Goal: Information Seeking & Learning: Check status

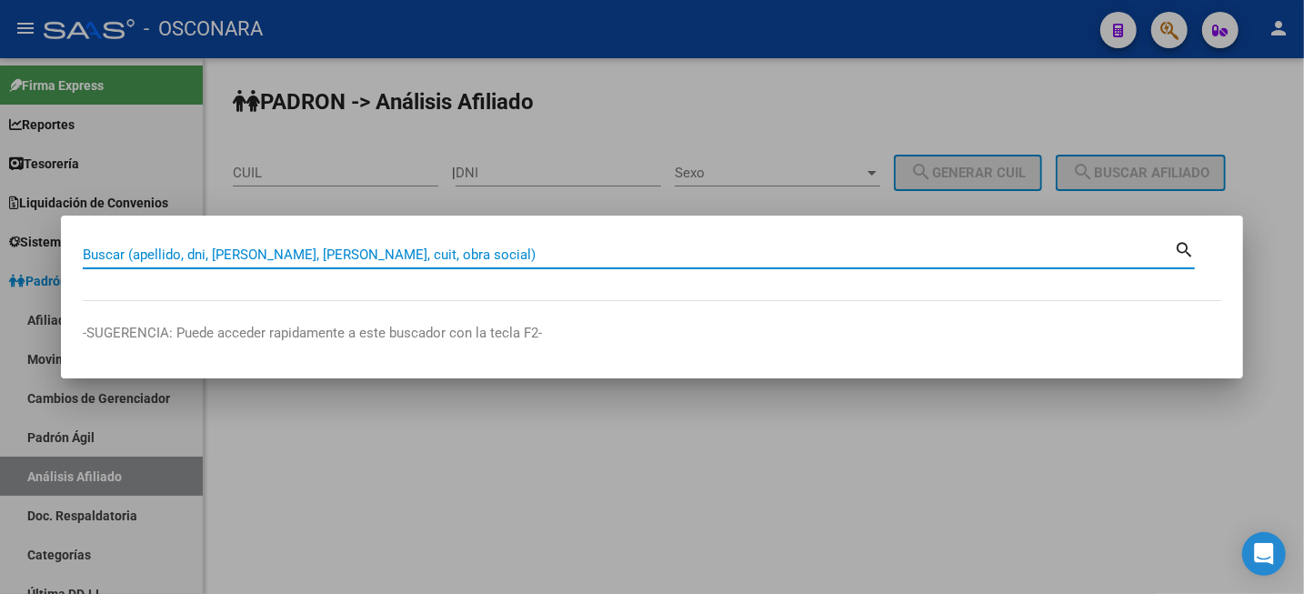
paste input "[PERSON_NAME]"
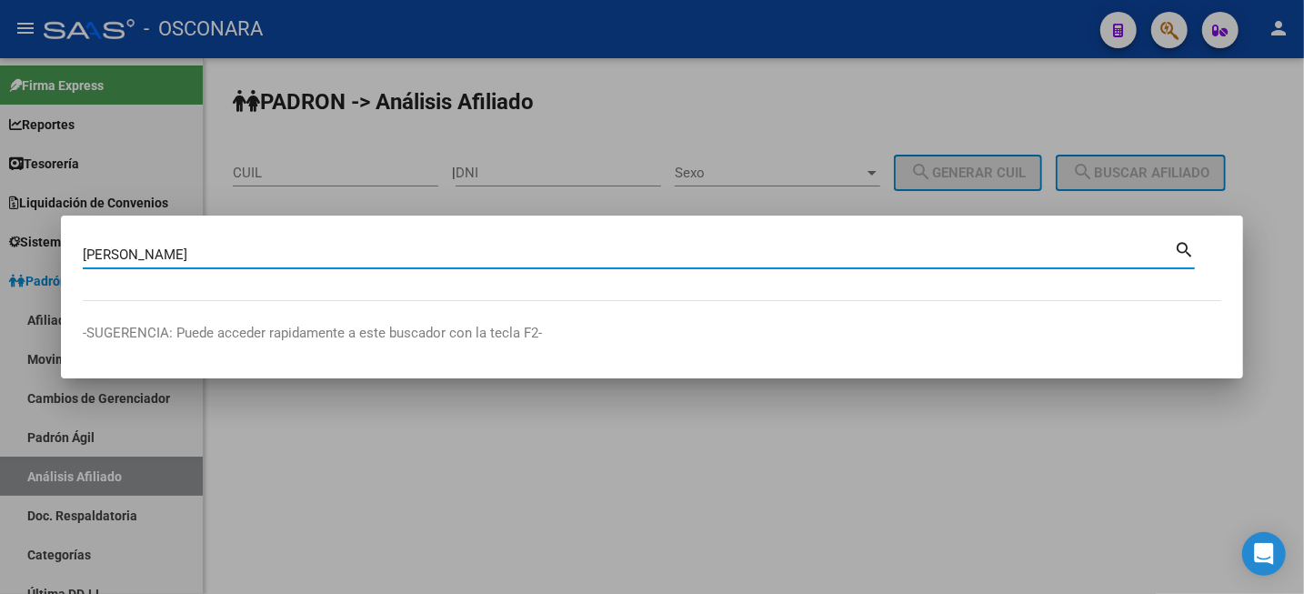
type input "[PERSON_NAME]"
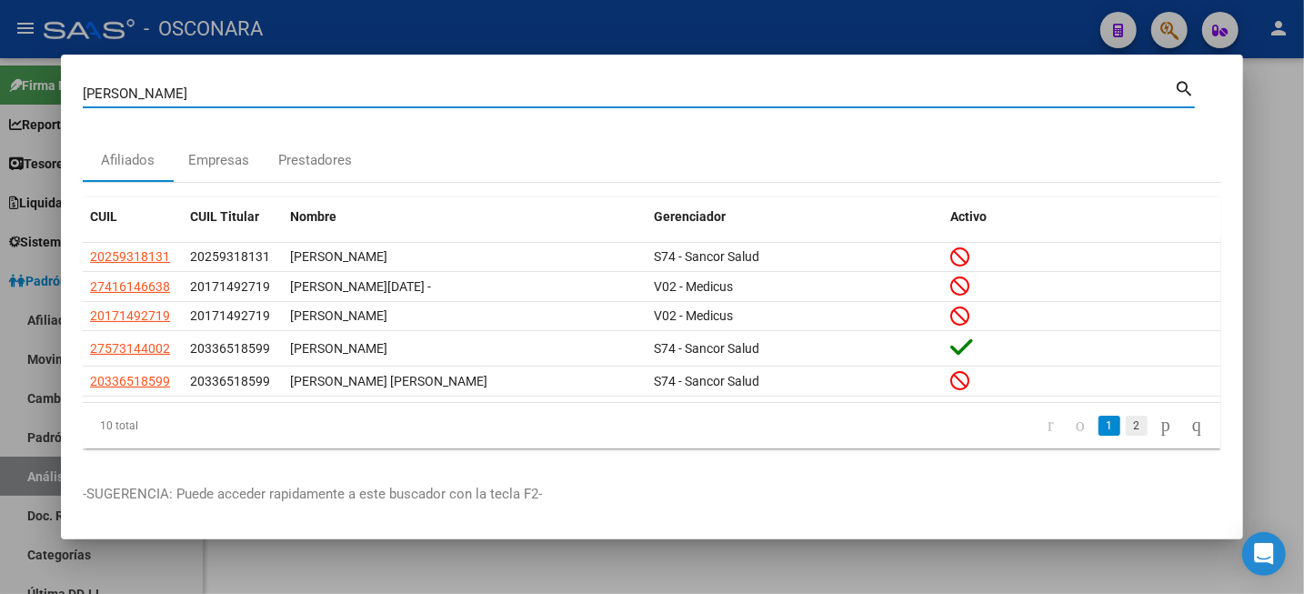
click at [1125, 429] on link "2" at bounding box center [1136, 425] width 22 height 20
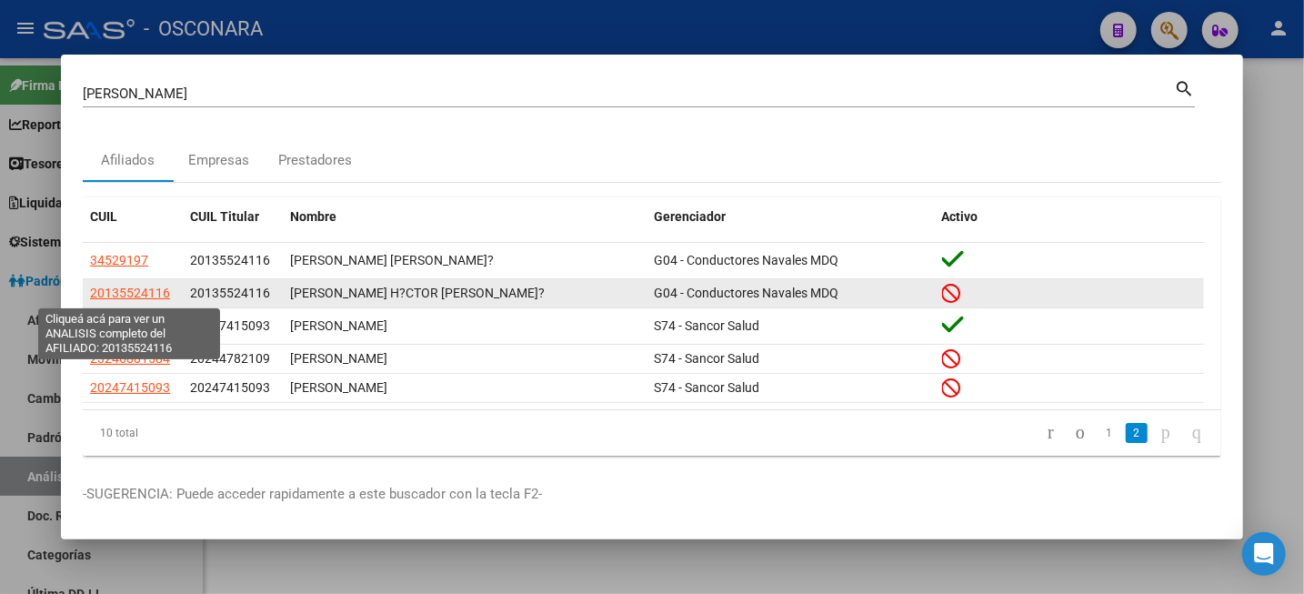
click at [117, 295] on span "20135524116" at bounding box center [130, 292] width 80 height 15
type textarea "20135524116"
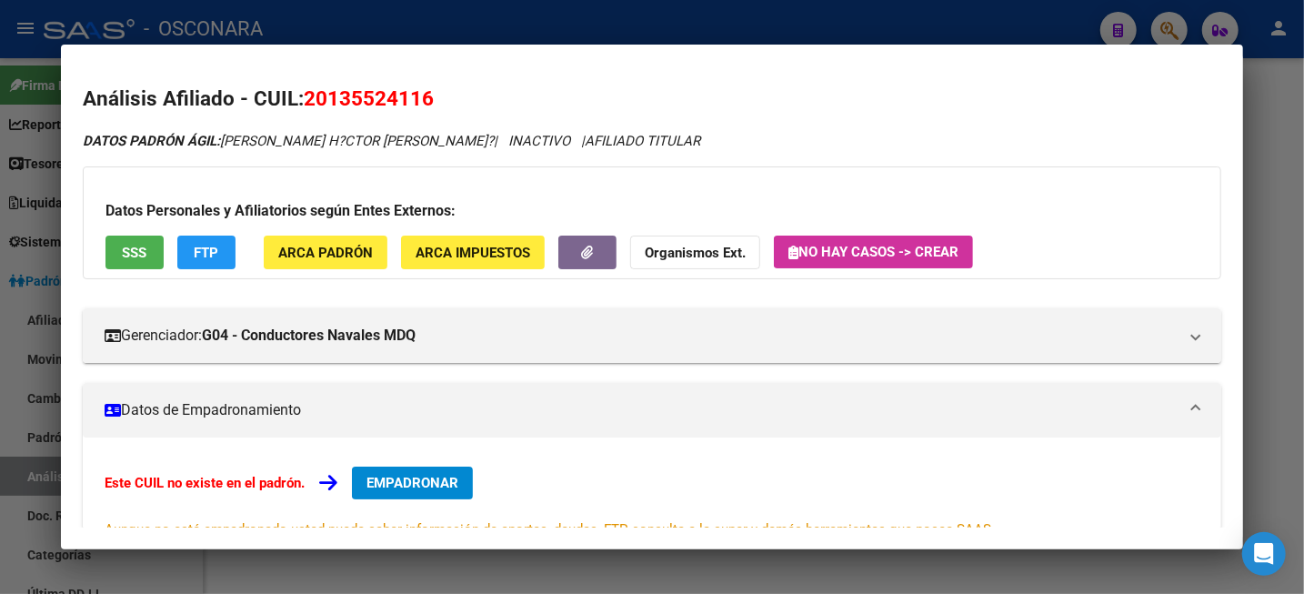
click at [350, 91] on span "20135524116" at bounding box center [369, 98] width 130 height 24
copy span "20135524116"
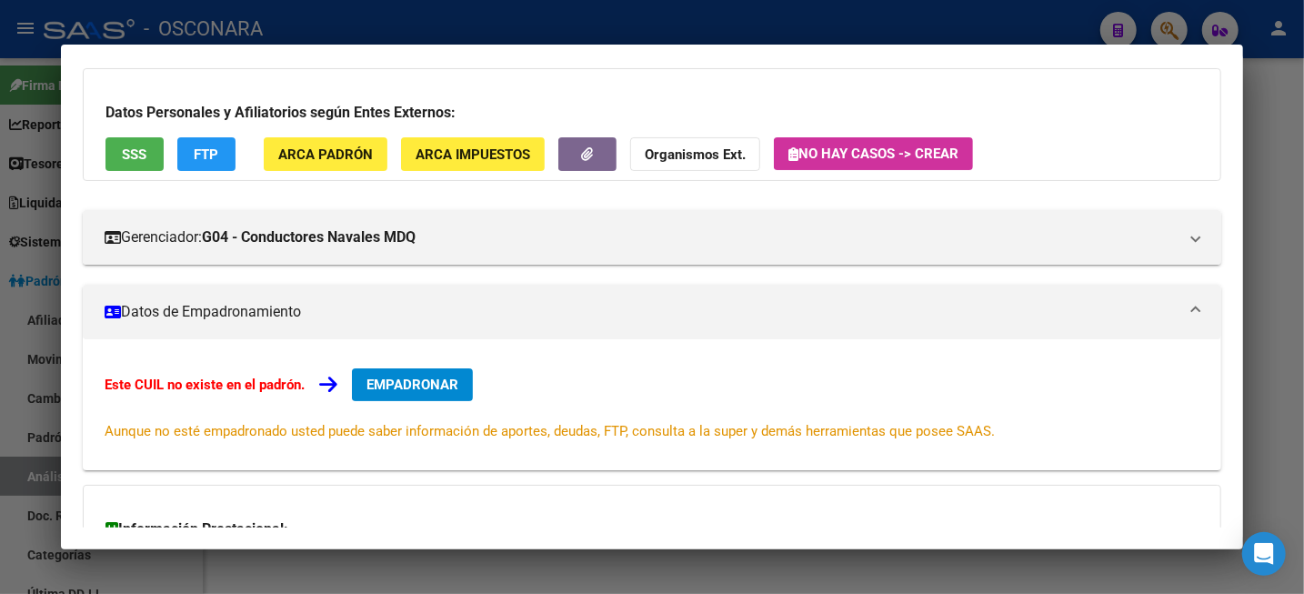
scroll to position [326, 0]
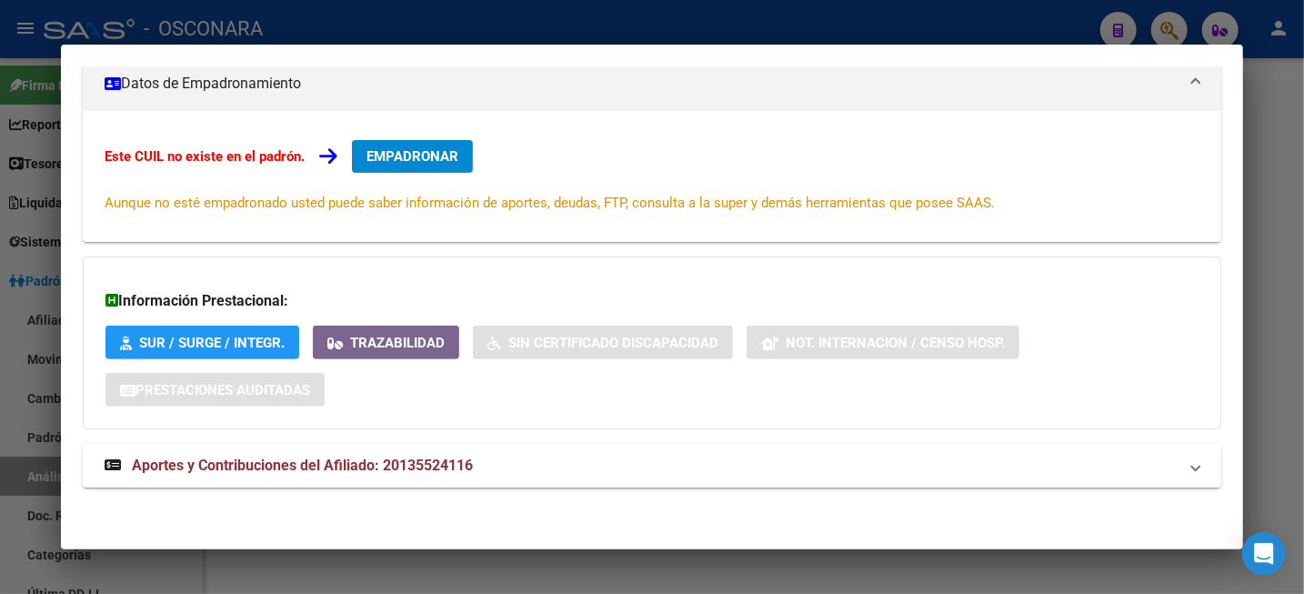
click at [1292, 169] on div at bounding box center [652, 297] width 1304 height 594
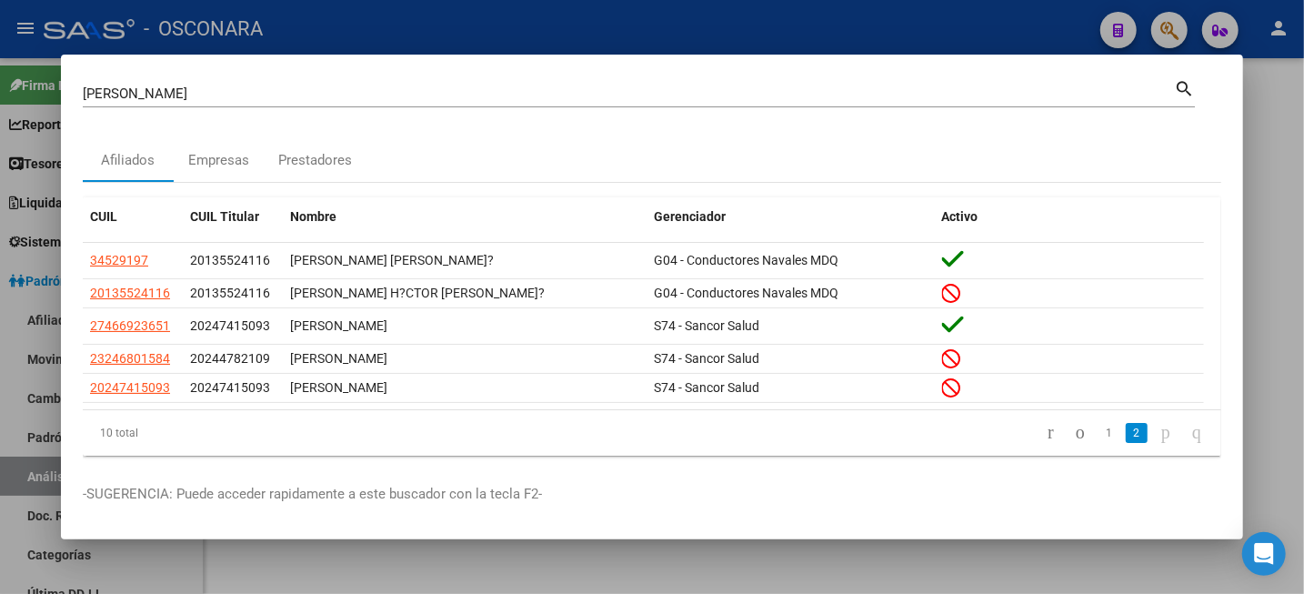
click at [1289, 169] on div at bounding box center [652, 297] width 1304 height 594
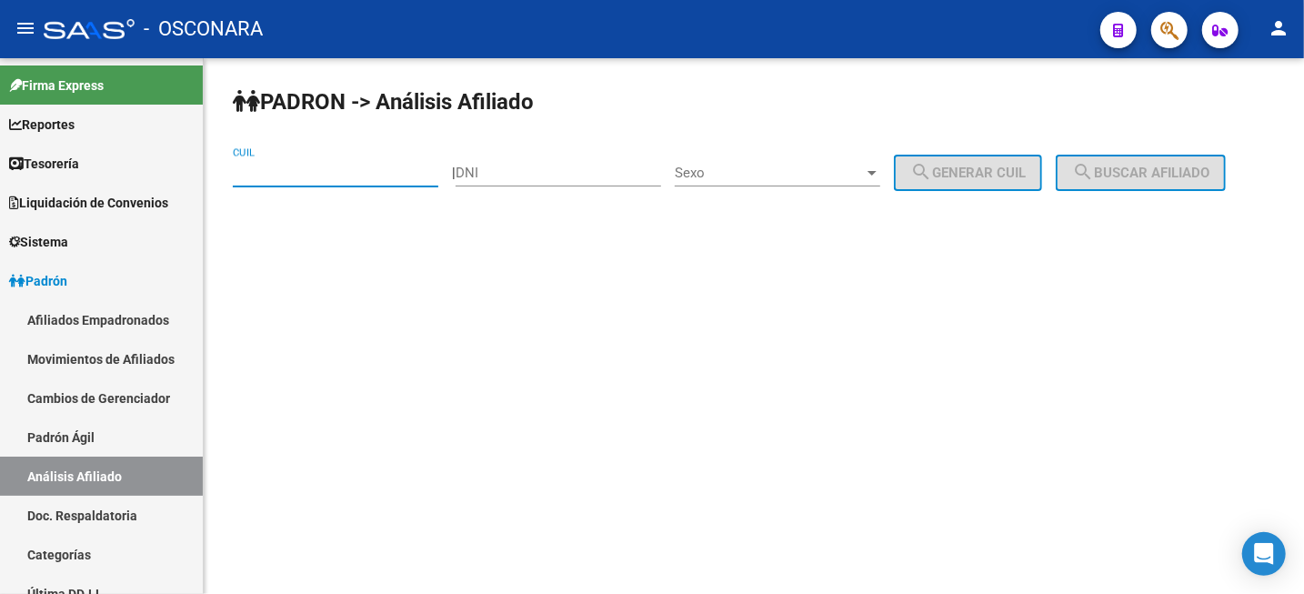
click at [347, 175] on input "CUIL" at bounding box center [335, 173] width 205 height 16
paste input "27-32779206-2"
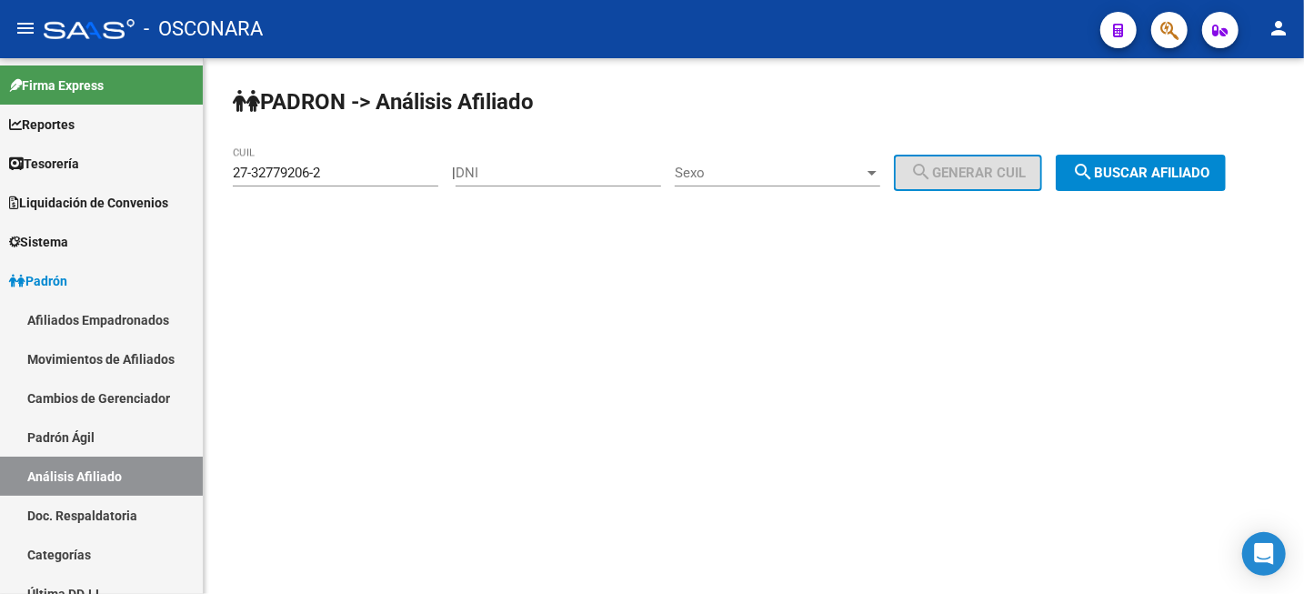
click at [1216, 195] on div "PADRON -> Análisis Afiliado 27-32779206-2 CUIL | DNI Sexo Sexo search Generar C…" at bounding box center [754, 153] width 1100 height 191
click at [1184, 185] on button "search Buscar afiliado" at bounding box center [1140, 173] width 170 height 36
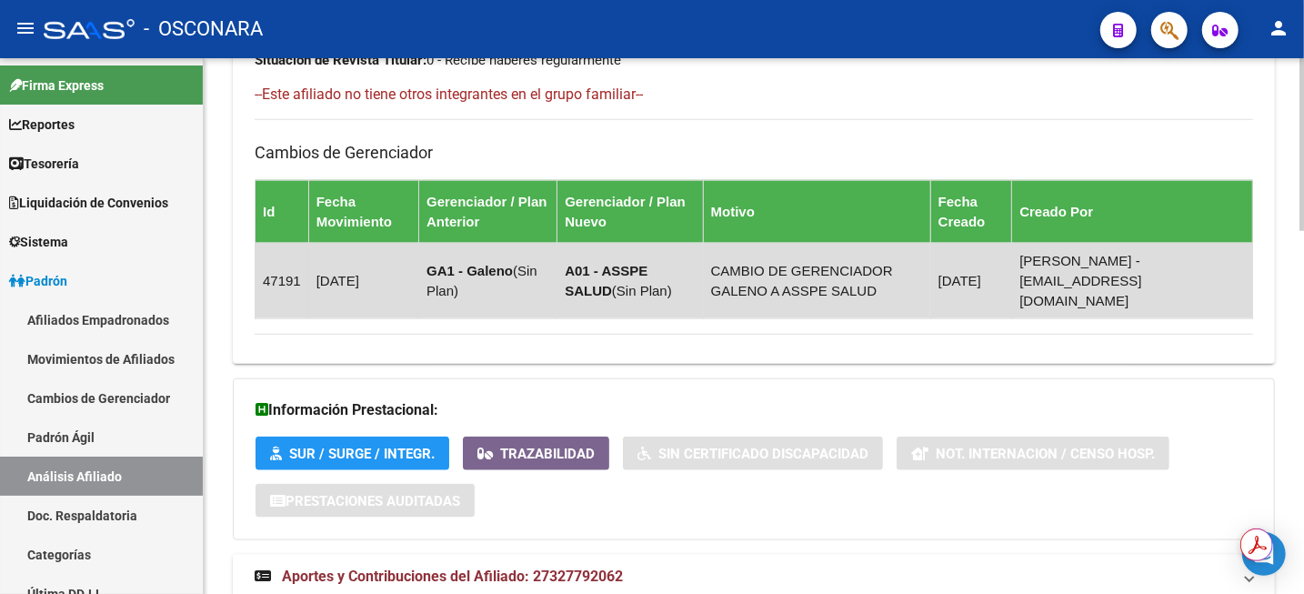
scroll to position [1123, 0]
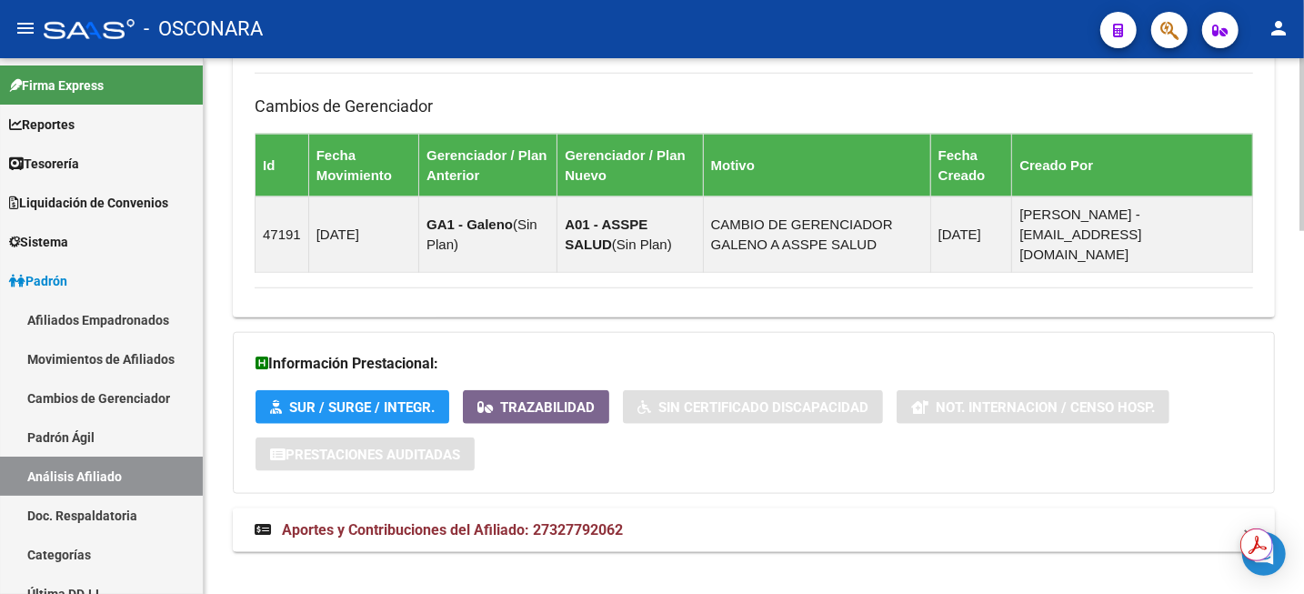
click at [464, 521] on span "Aportes y Contribuciones del Afiliado: 27327792062" at bounding box center [452, 529] width 341 height 17
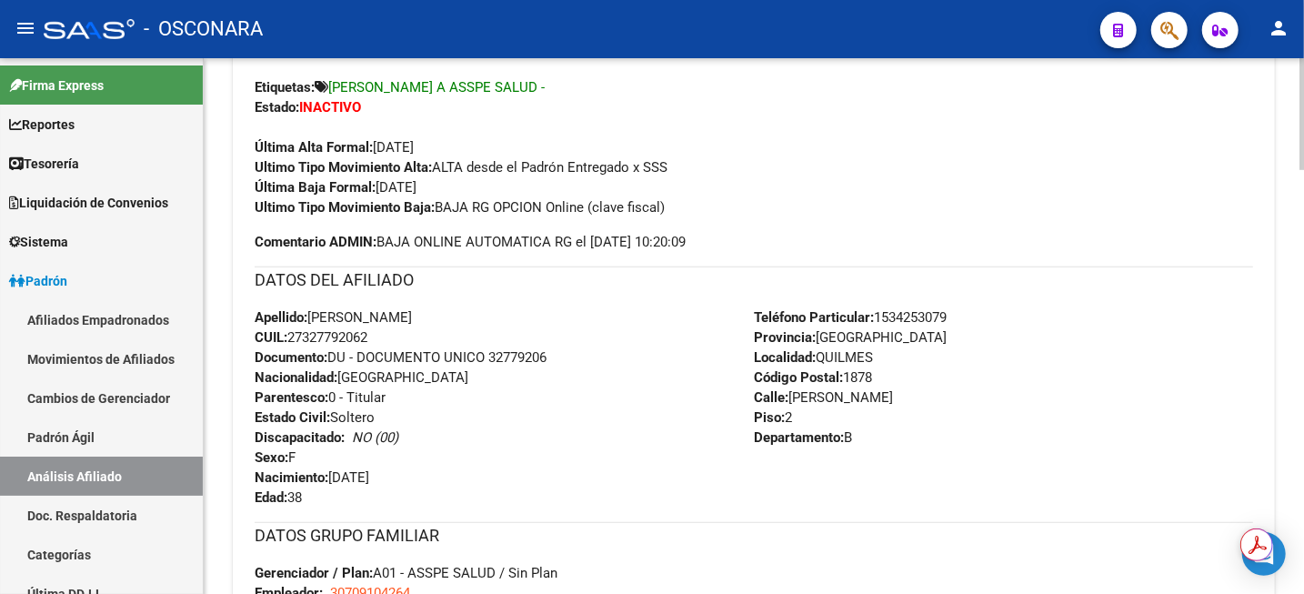
scroll to position [0, 0]
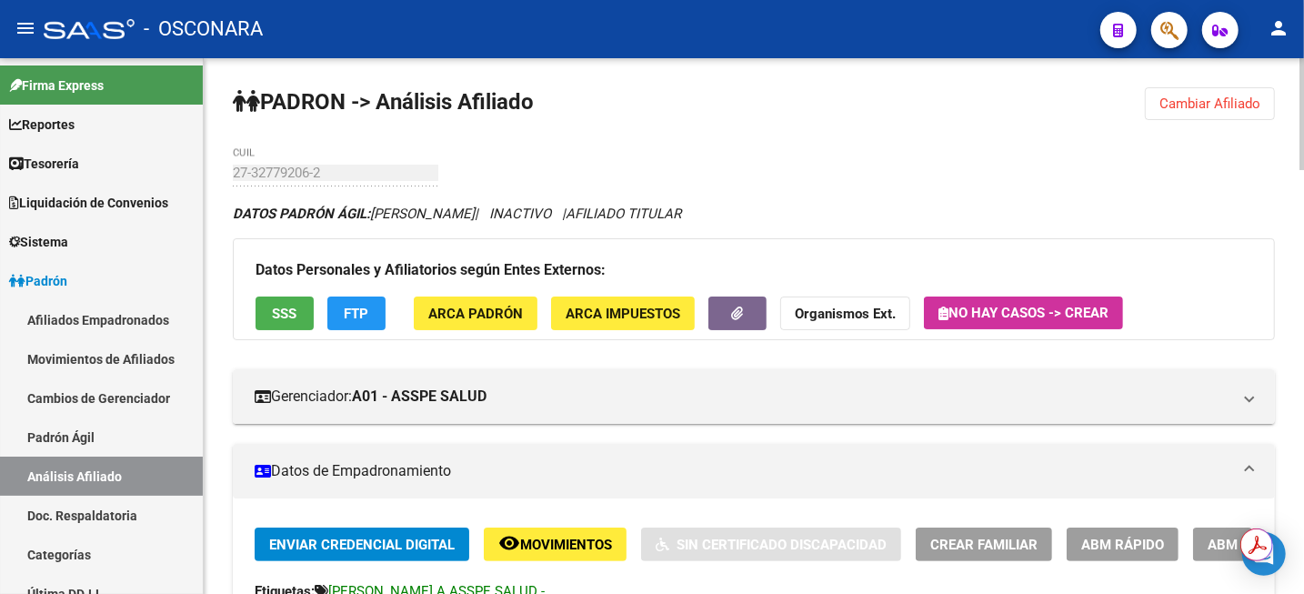
click at [1302, 0] on html "menu - OSCONARA person Firma Express Reportes Tablero de Control Ingresos Perci…" at bounding box center [652, 297] width 1304 height 594
click at [1221, 103] on span "Cambiar Afiliado" at bounding box center [1209, 103] width 101 height 16
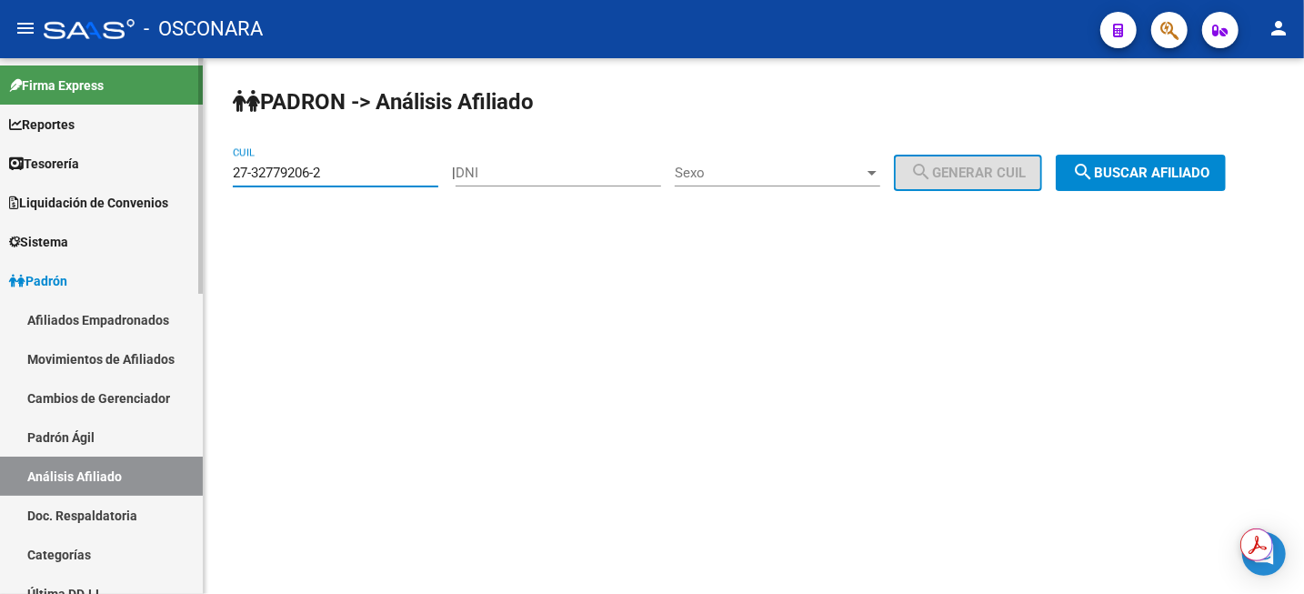
drag, startPoint x: 409, startPoint y: 176, endPoint x: 0, endPoint y: 172, distance: 409.1
click at [10, 171] on mat-sidenav-container "Firma Express Reportes Tablero de Control Ingresos Percibidos Análisis de todos…" at bounding box center [652, 325] width 1304 height 535
type input "20-22715311-4"
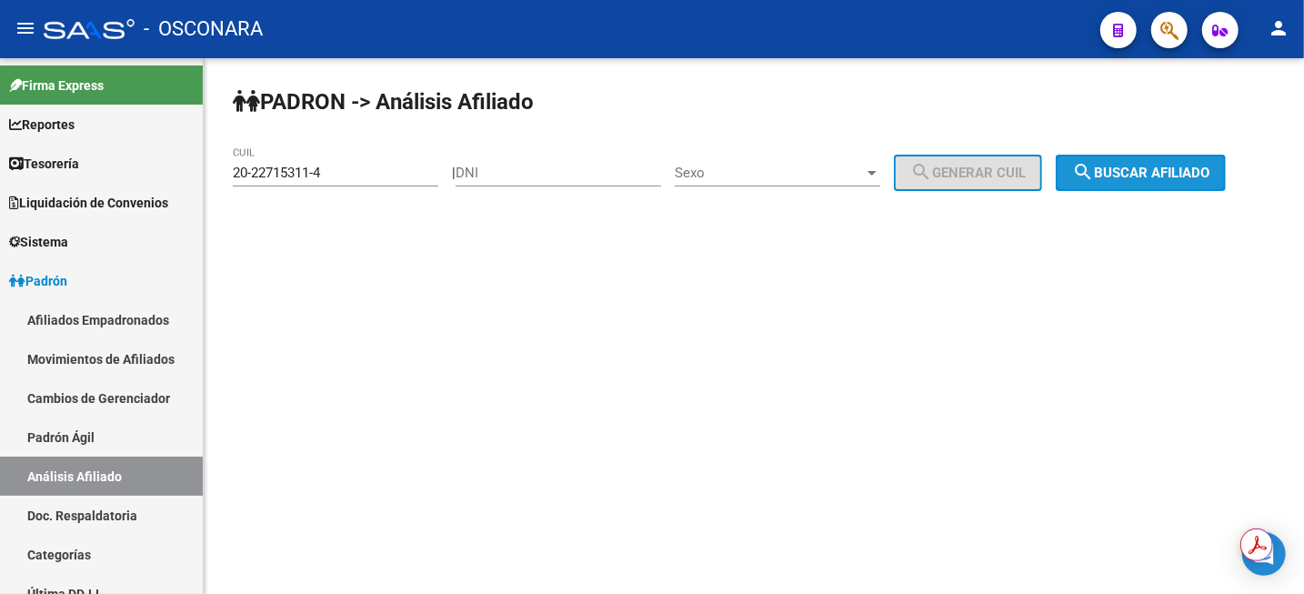
click at [1204, 165] on button "search Buscar afiliado" at bounding box center [1140, 173] width 170 height 36
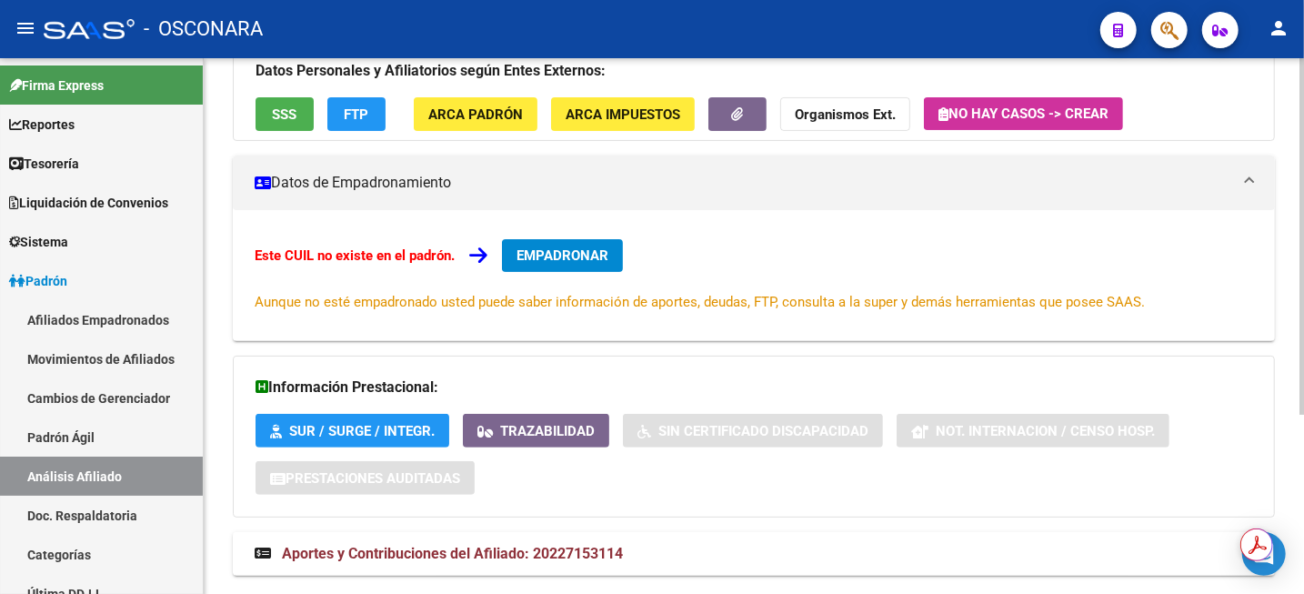
scroll to position [268, 0]
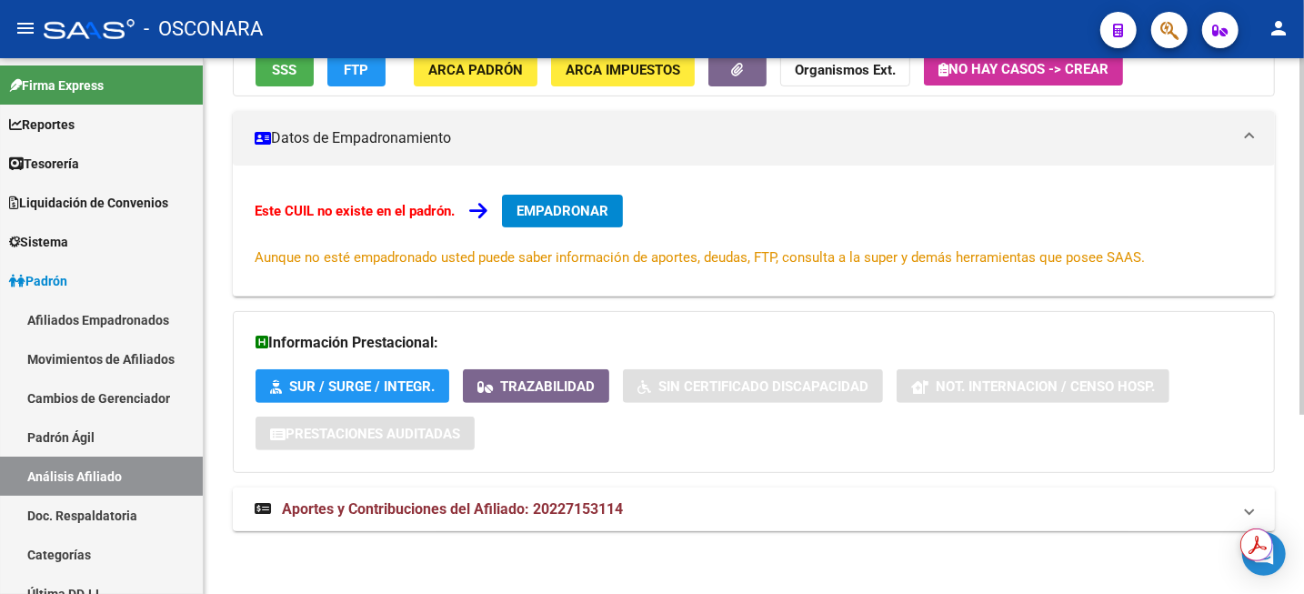
click at [560, 495] on mat-expansion-panel-header "Aportes y Contribuciones del Afiliado: 20227153114" at bounding box center [754, 509] width 1042 height 44
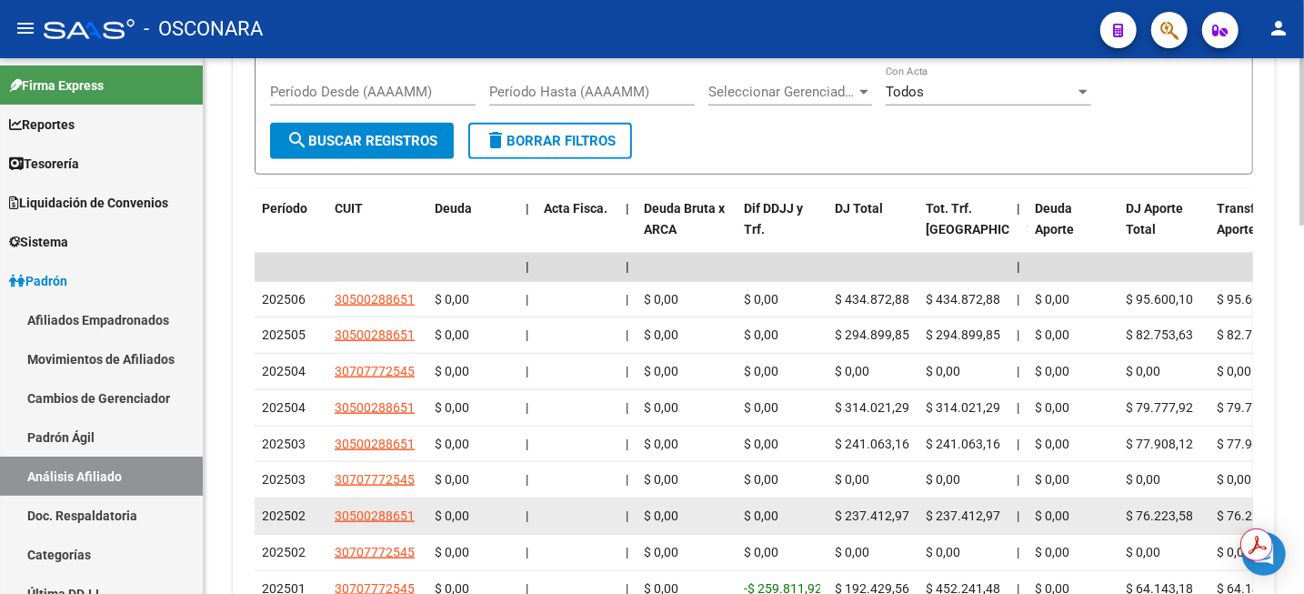
scroll to position [1056, 0]
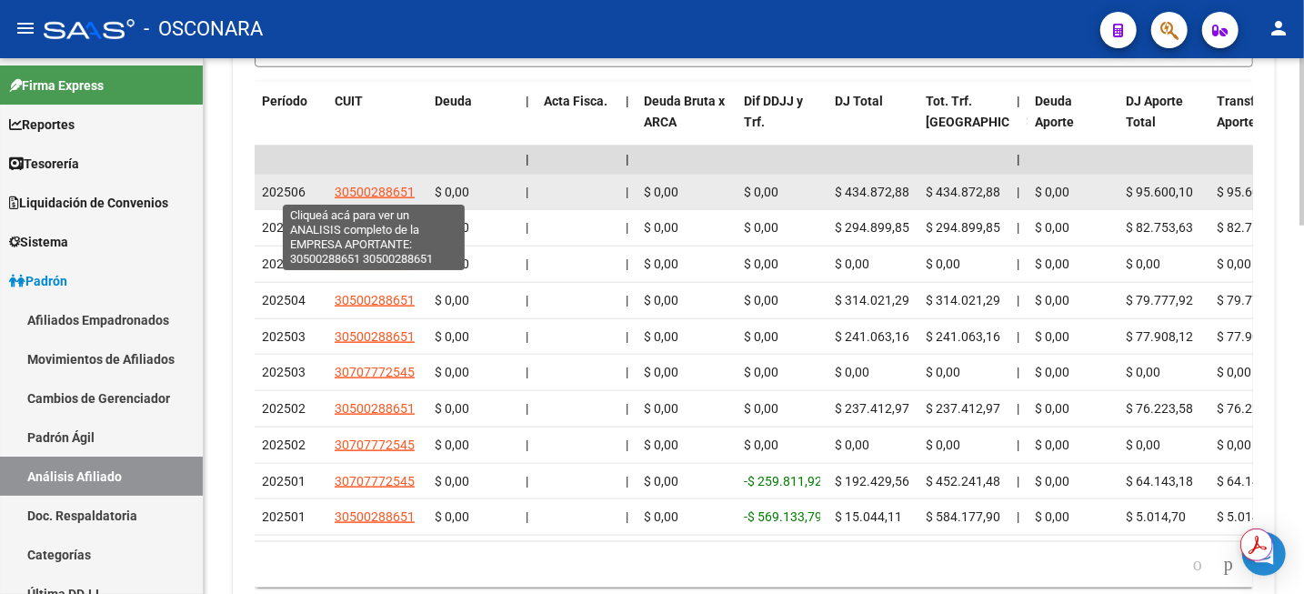
click at [369, 189] on span "30500288651" at bounding box center [375, 192] width 80 height 15
type textarea "30500288651"
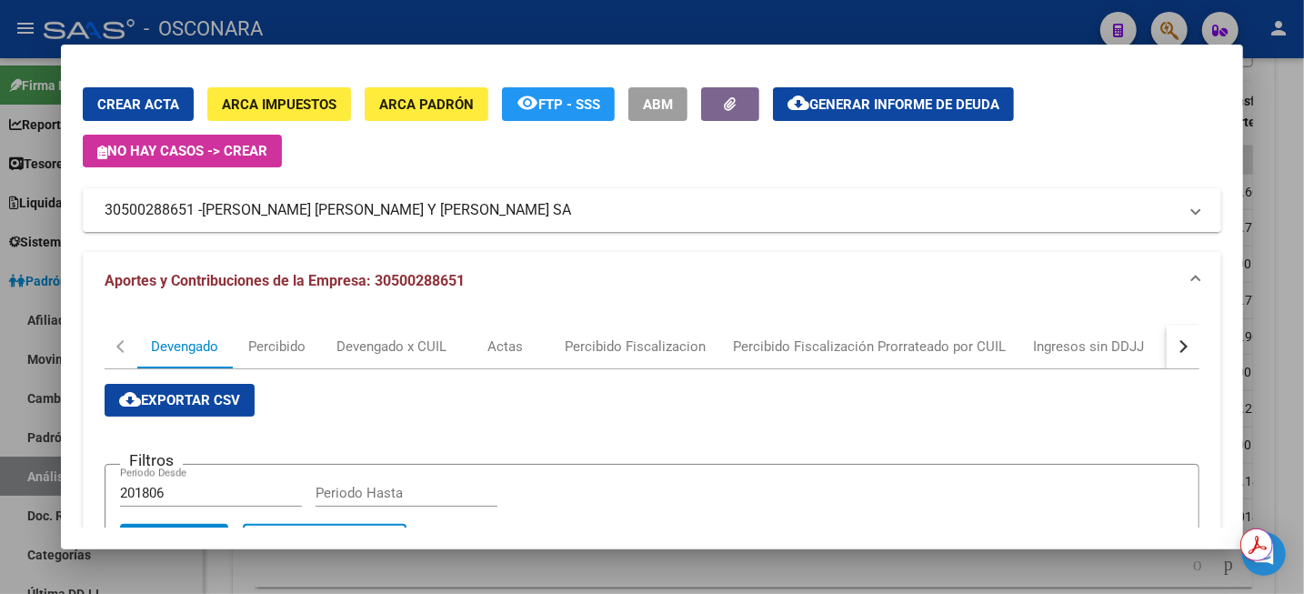
scroll to position [0, 0]
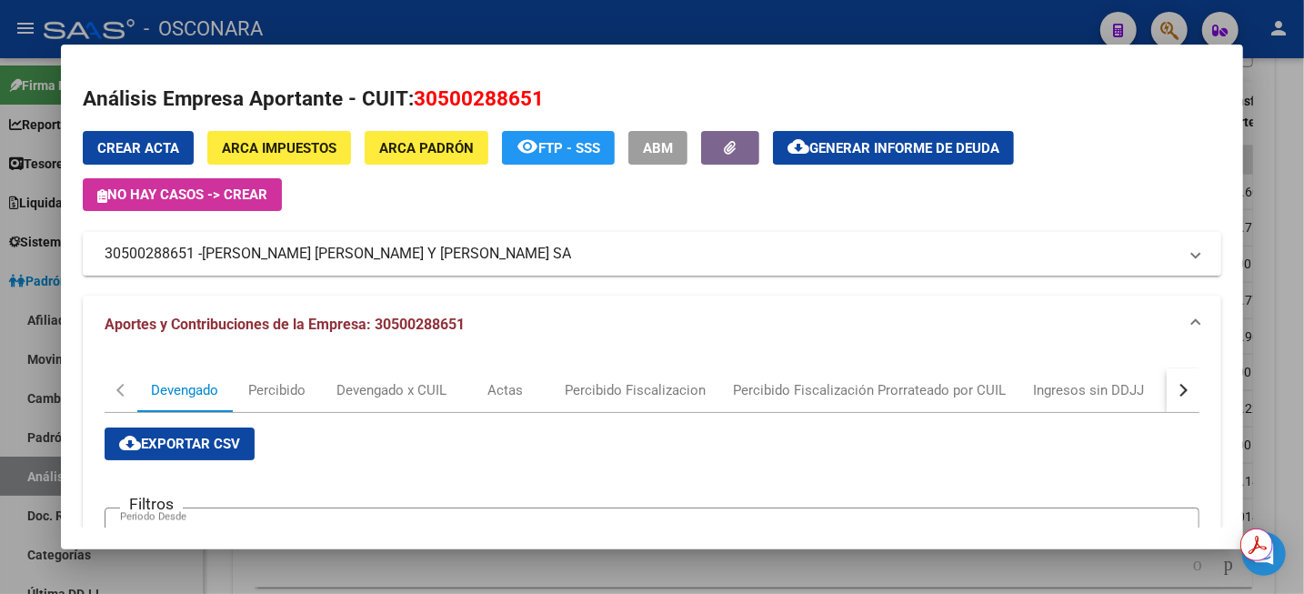
click at [435, 257] on mat-panel-title "30500288651 - [PERSON_NAME] [PERSON_NAME] Y [PERSON_NAME] SA" at bounding box center [641, 254] width 1073 height 22
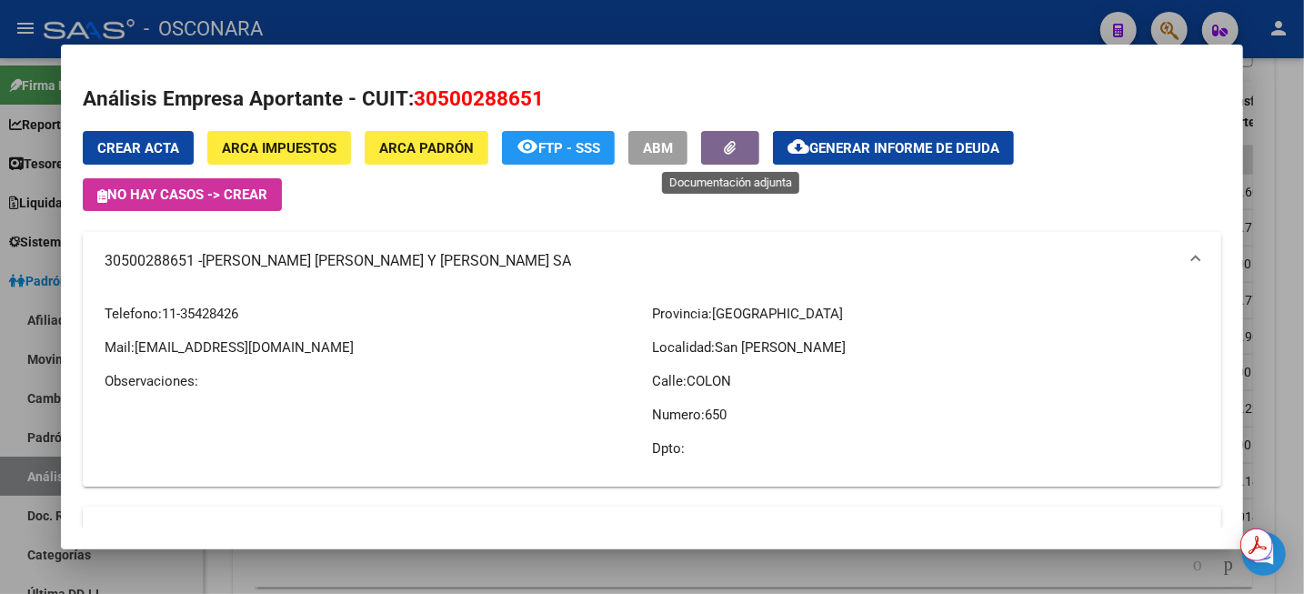
click at [726, 156] on button "button" at bounding box center [730, 148] width 58 height 34
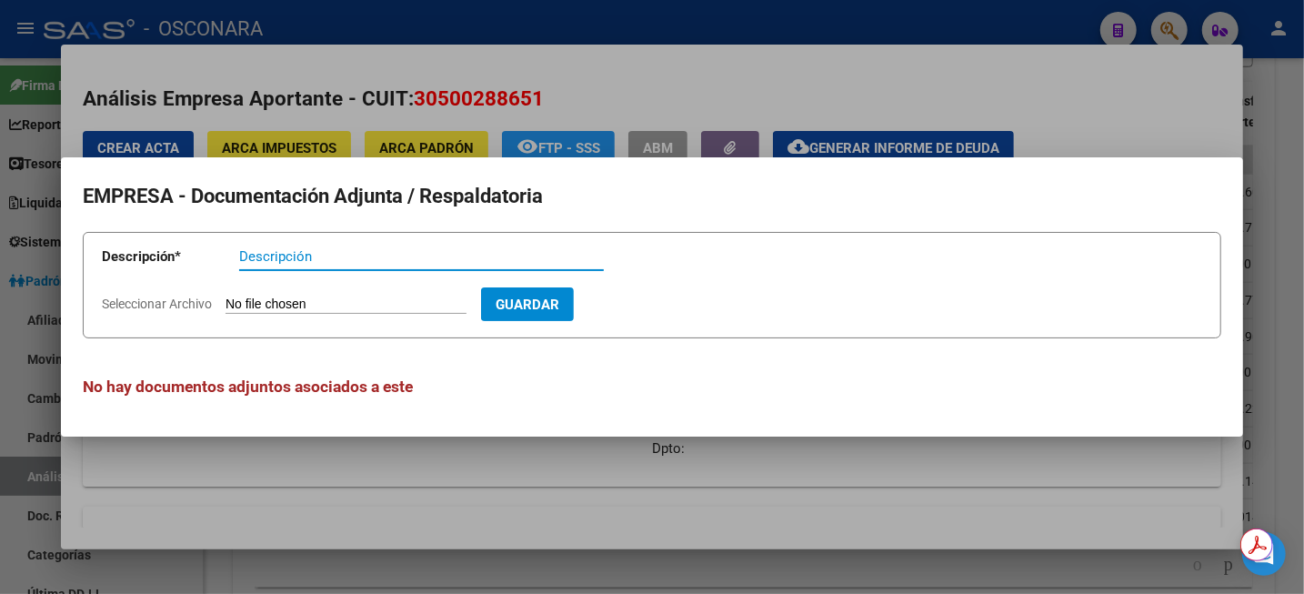
click at [726, 157] on mat-dialog-container "EMPRESA - Documentación Adjunta / Respaldatoria Descripción * Descripción Selec…" at bounding box center [652, 296] width 1182 height 279
click at [726, 93] on div at bounding box center [652, 297] width 1304 height 594
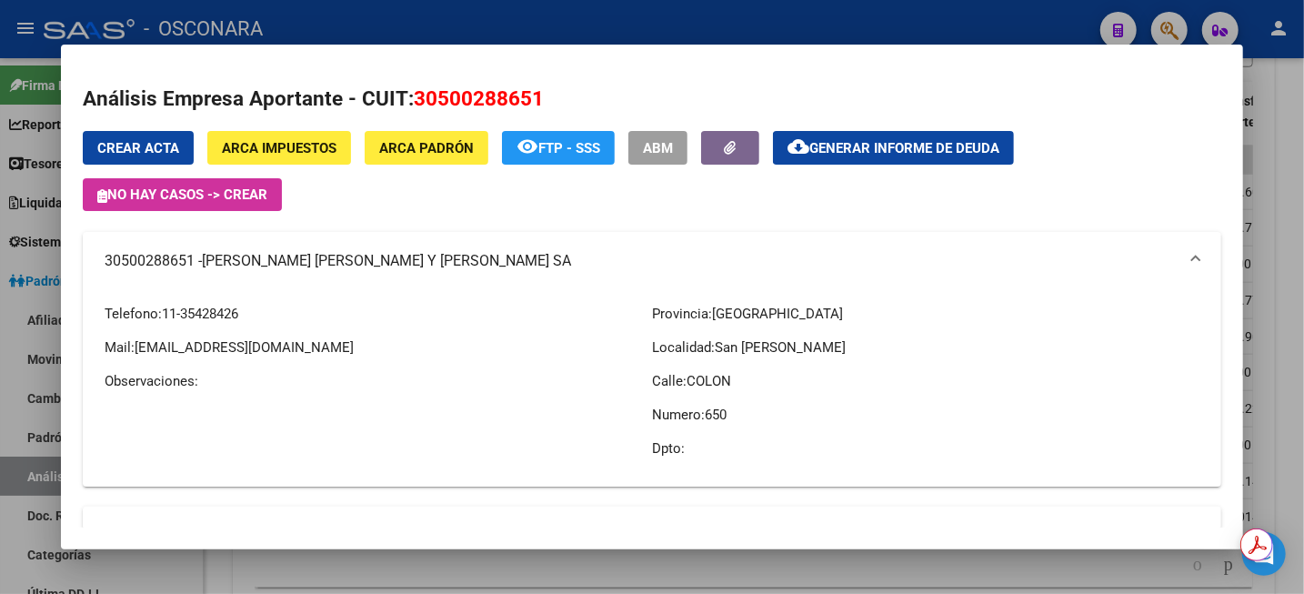
click at [1302, 113] on div at bounding box center [652, 297] width 1304 height 594
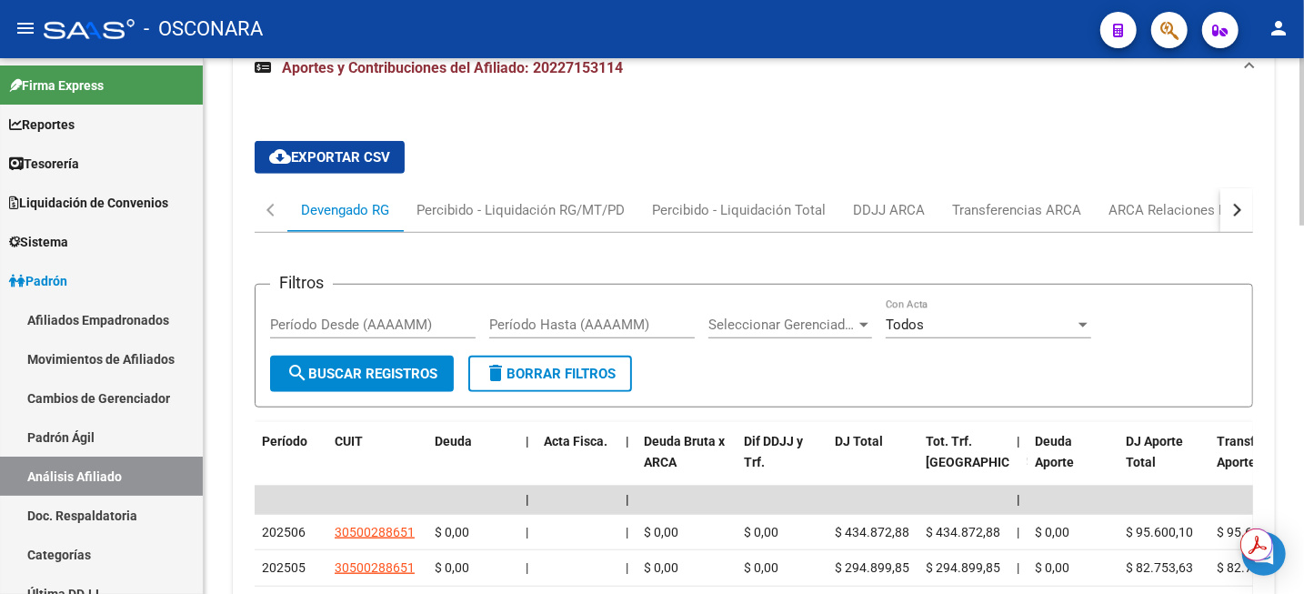
scroll to position [602, 0]
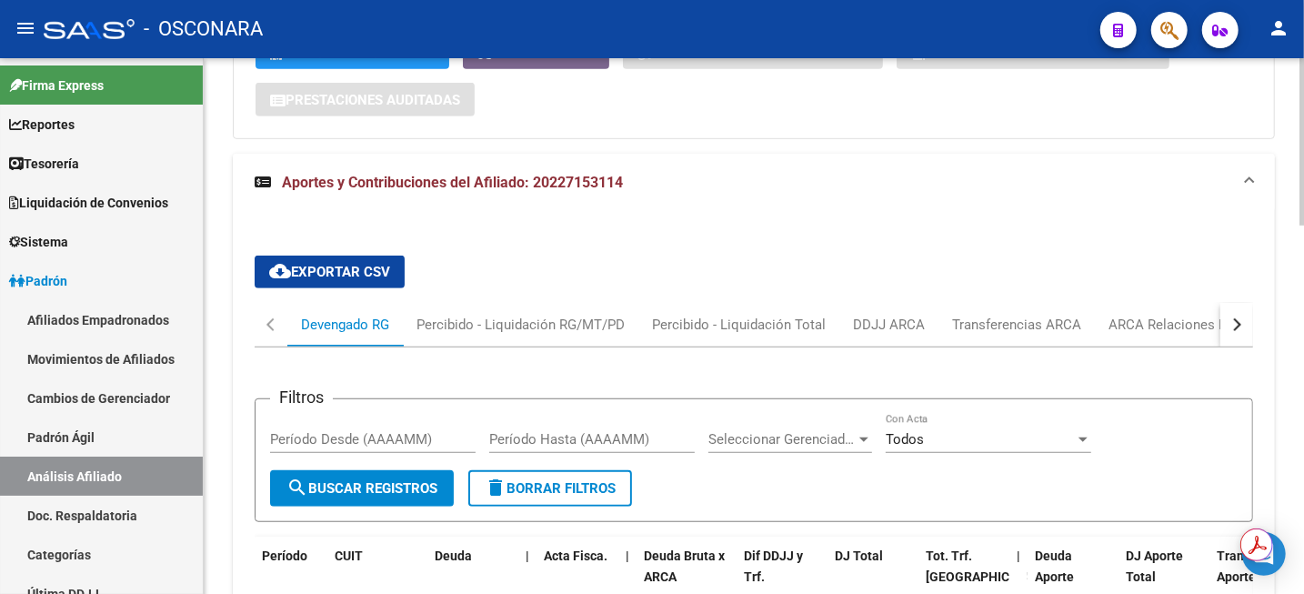
drag, startPoint x: 534, startPoint y: 181, endPoint x: 628, endPoint y: 176, distance: 94.7
click at [628, 176] on mat-panel-title "Aportes y Contribuciones del Afiliado: 20227153114" at bounding box center [743, 183] width 976 height 20
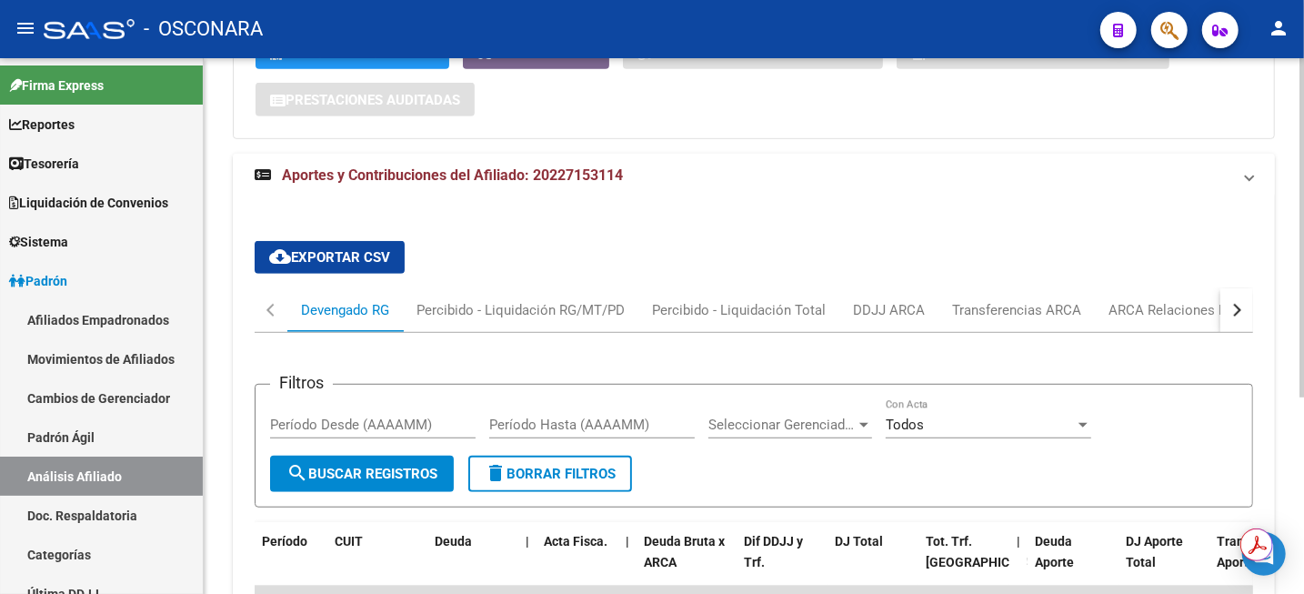
scroll to position [269, 0]
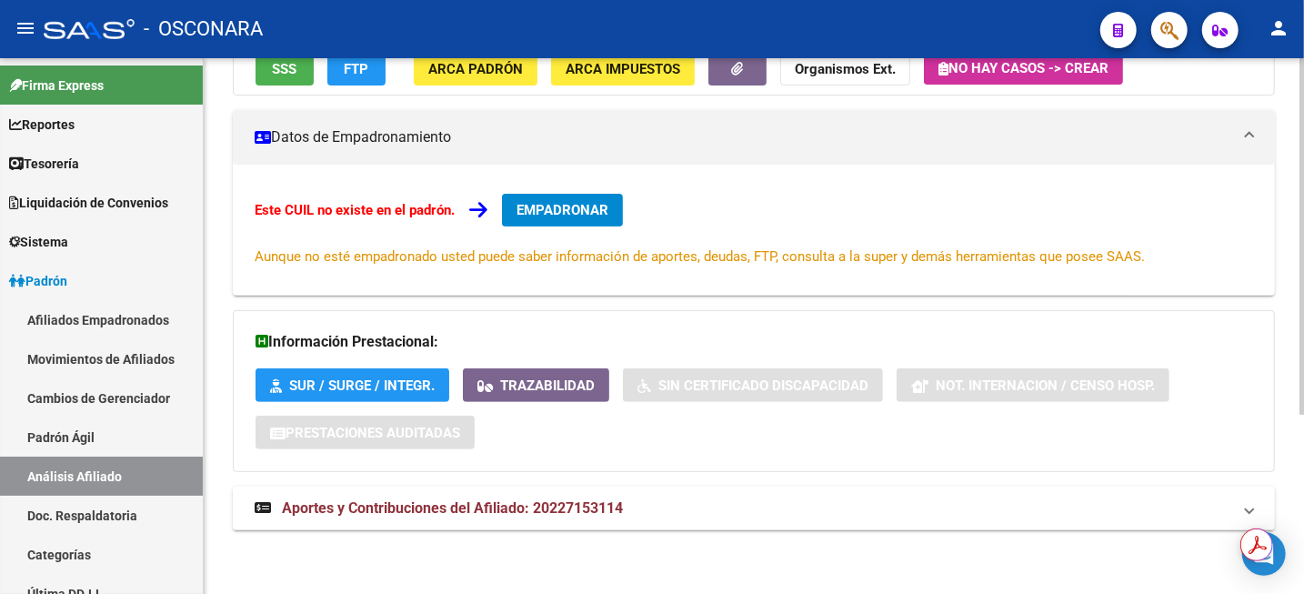
copy span "20227153114"
click at [585, 510] on span "Aportes y Contribuciones del Afiliado: 20227153114" at bounding box center [452, 507] width 341 height 17
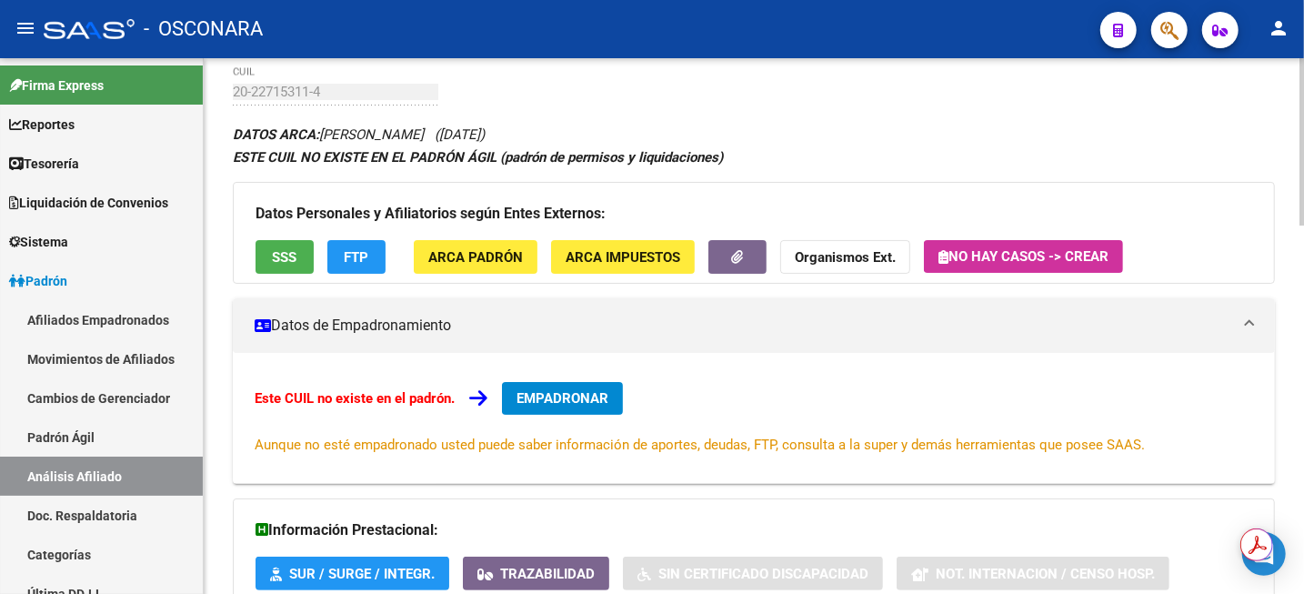
scroll to position [0, 0]
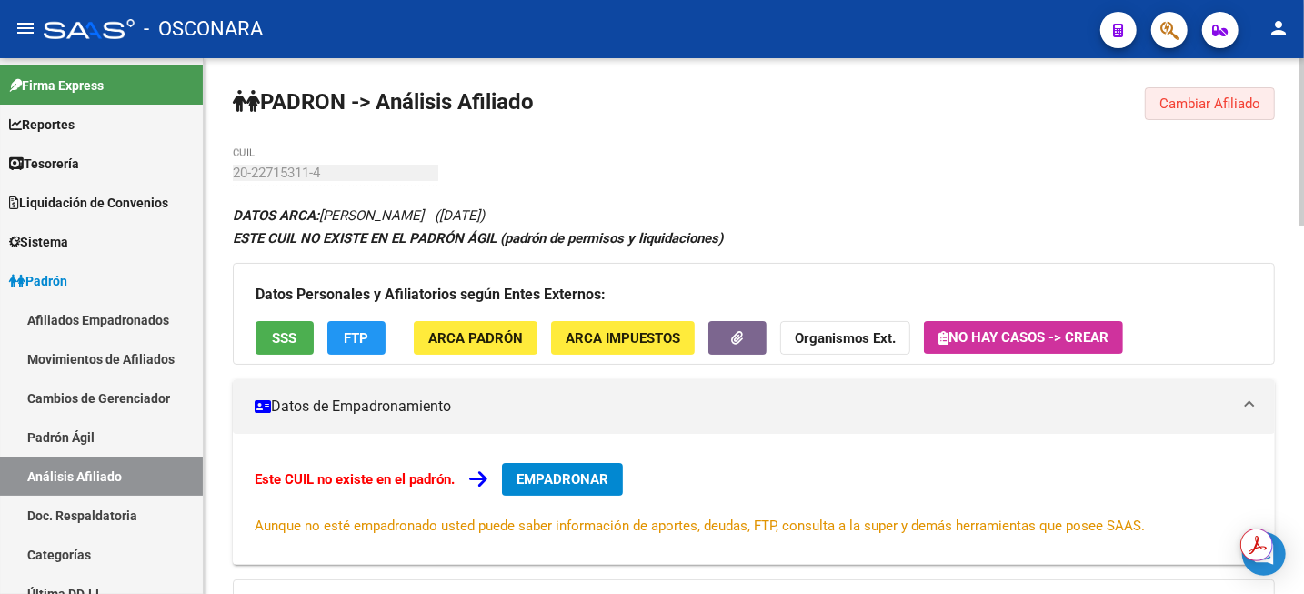
click at [1192, 89] on button "Cambiar Afiliado" at bounding box center [1209, 103] width 130 height 33
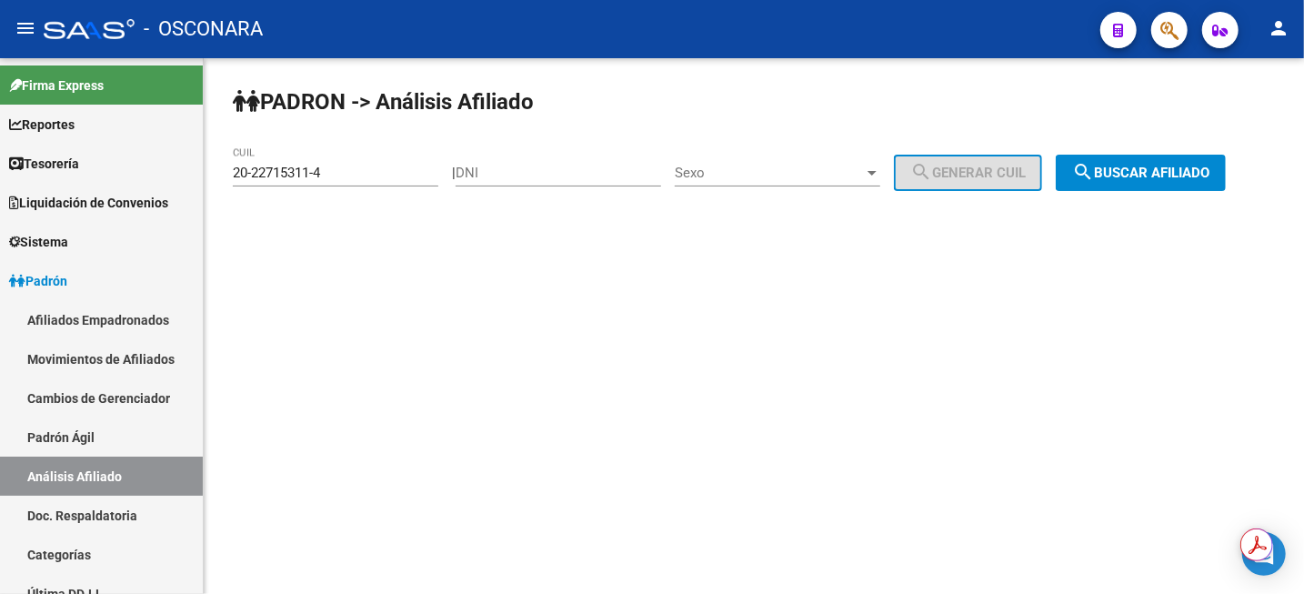
drag, startPoint x: 382, startPoint y: 182, endPoint x: 356, endPoint y: 175, distance: 26.2
click at [364, 176] on div "20-22715311-4 CUIL" at bounding box center [335, 166] width 205 height 39
drag, startPoint x: 356, startPoint y: 175, endPoint x: 0, endPoint y: 169, distance: 356.4
click at [0, 169] on mat-sidenav-container "Firma Express Reportes Tablero de Control Ingresos Percibidos Análisis de todos…" at bounding box center [652, 325] width 1304 height 535
click at [1158, 184] on button "search Buscar afiliado" at bounding box center [1140, 173] width 170 height 36
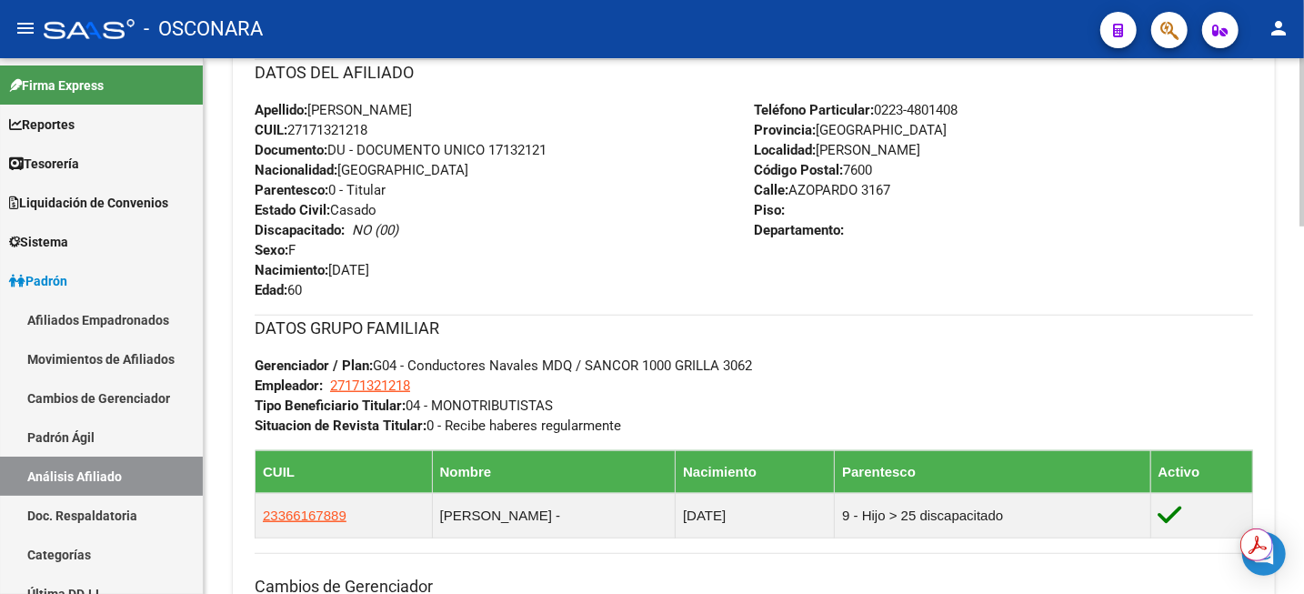
scroll to position [795, 0]
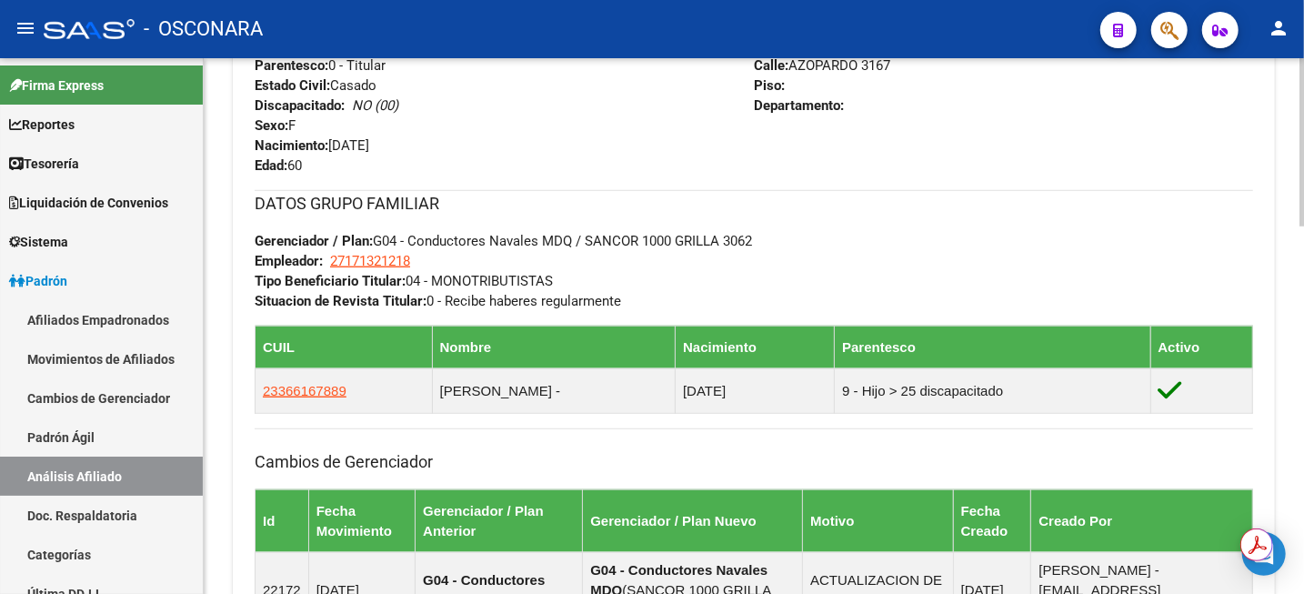
click at [1157, 215] on div "DATOS GRUPO FAMILIAR Gerenciador / Plan: G04 - Conductores Navales MDQ / SANCOR…" at bounding box center [754, 250] width 998 height 121
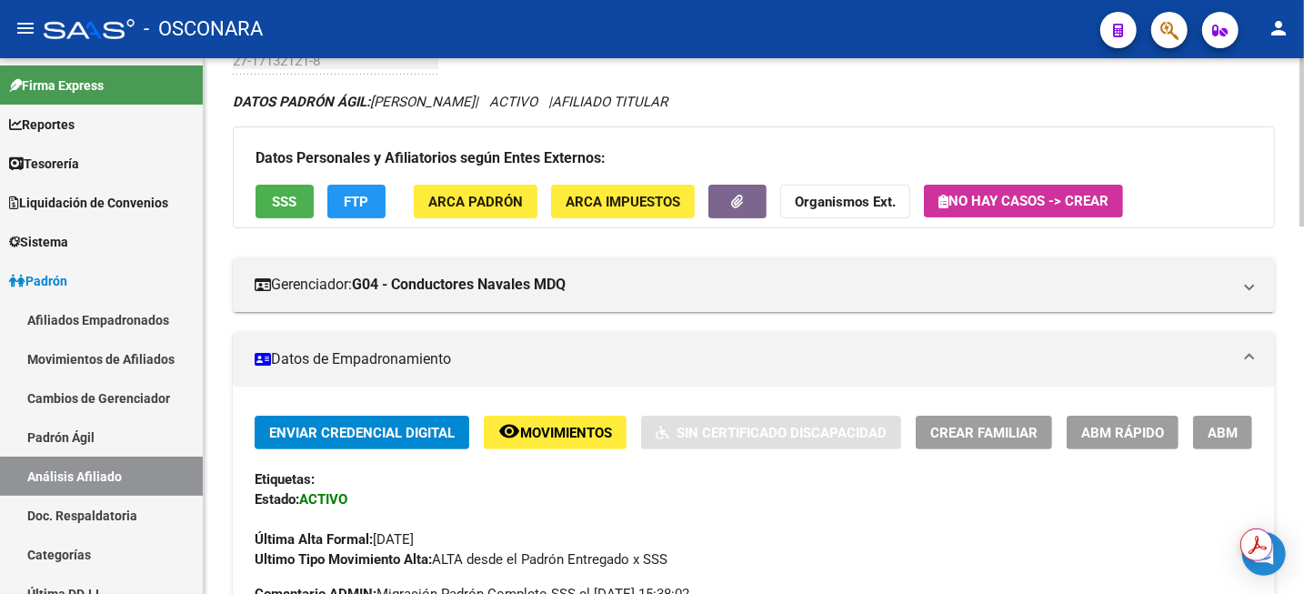
scroll to position [0, 0]
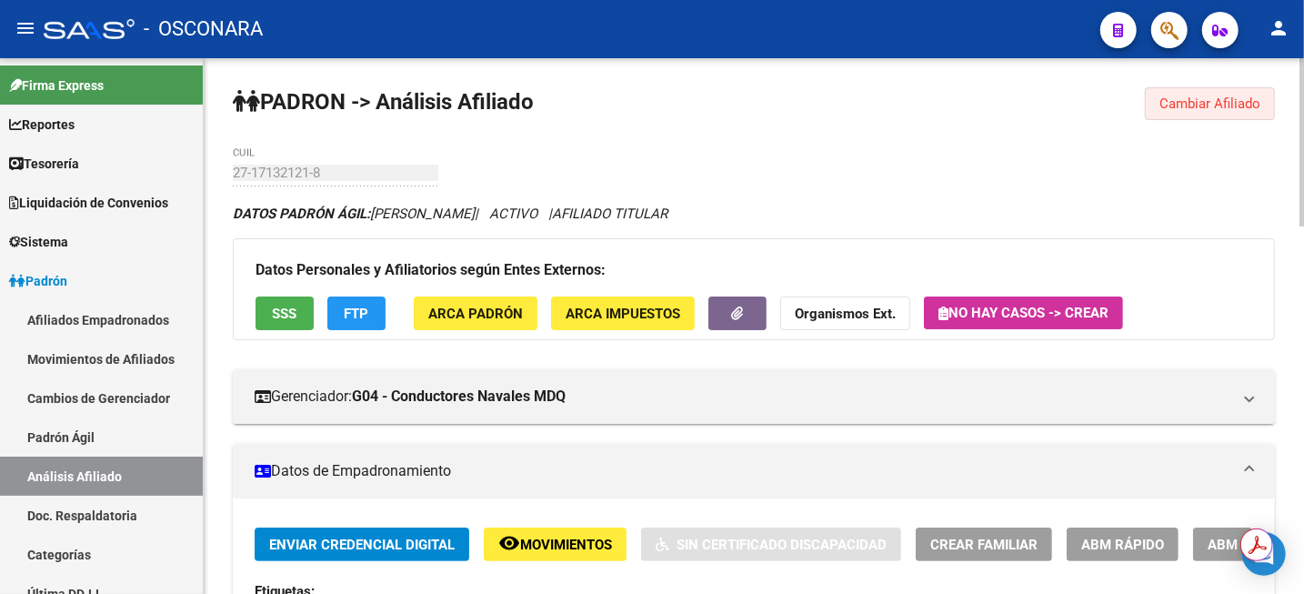
drag, startPoint x: 1176, startPoint y: 105, endPoint x: 1161, endPoint y: 107, distance: 15.6
click at [1176, 105] on span "Cambiar Afiliado" at bounding box center [1209, 103] width 101 height 16
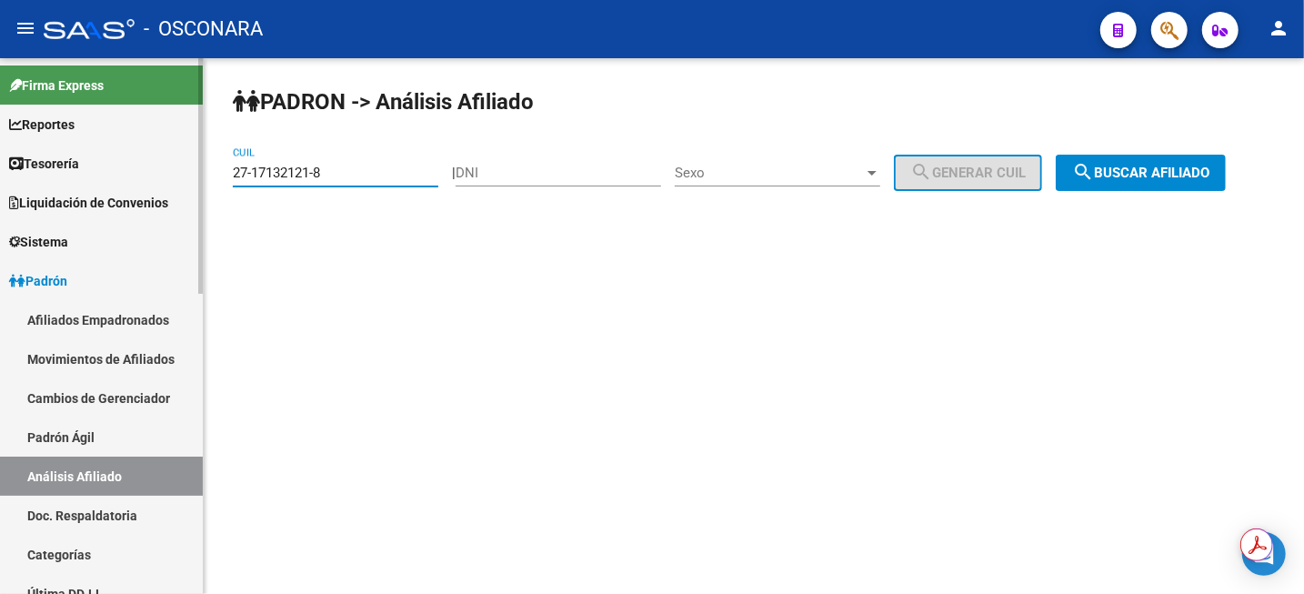
drag, startPoint x: 361, startPoint y: 175, endPoint x: 0, endPoint y: 205, distance: 362.1
click at [35, 206] on mat-sidenav-container "Firma Express Reportes Tablero de Control Ingresos Percibidos Análisis de todos…" at bounding box center [652, 325] width 1304 height 535
paste input "0-14173564-1"
type input "20-14173564-1"
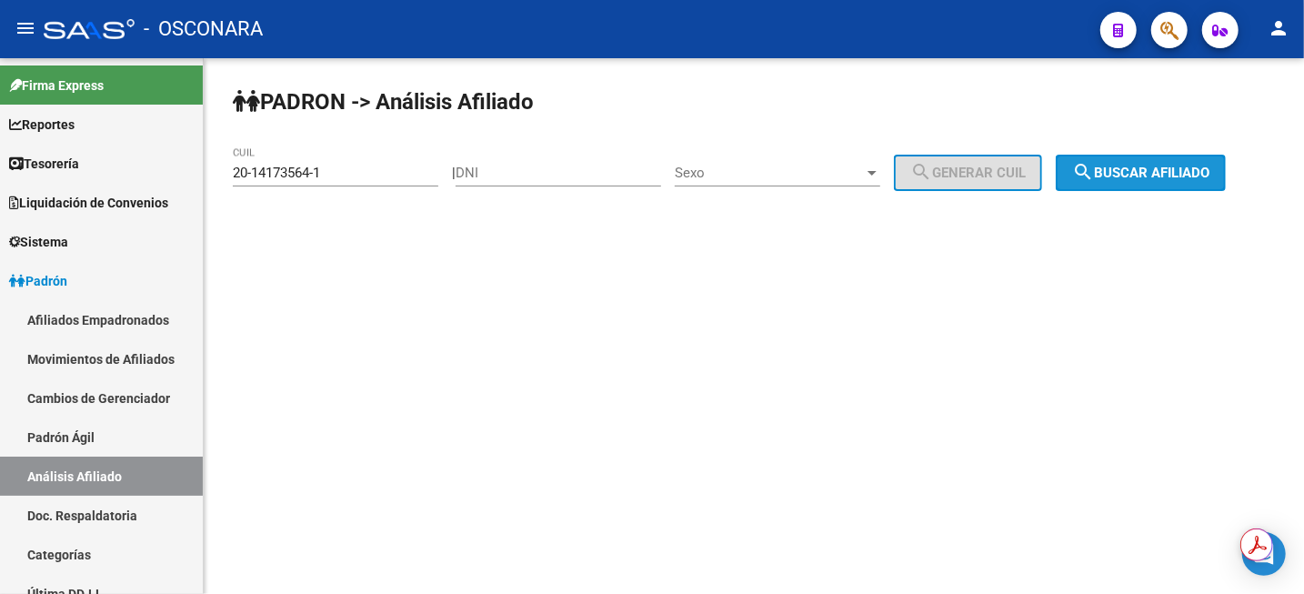
click at [1134, 177] on span "search Buscar afiliado" at bounding box center [1140, 173] width 137 height 16
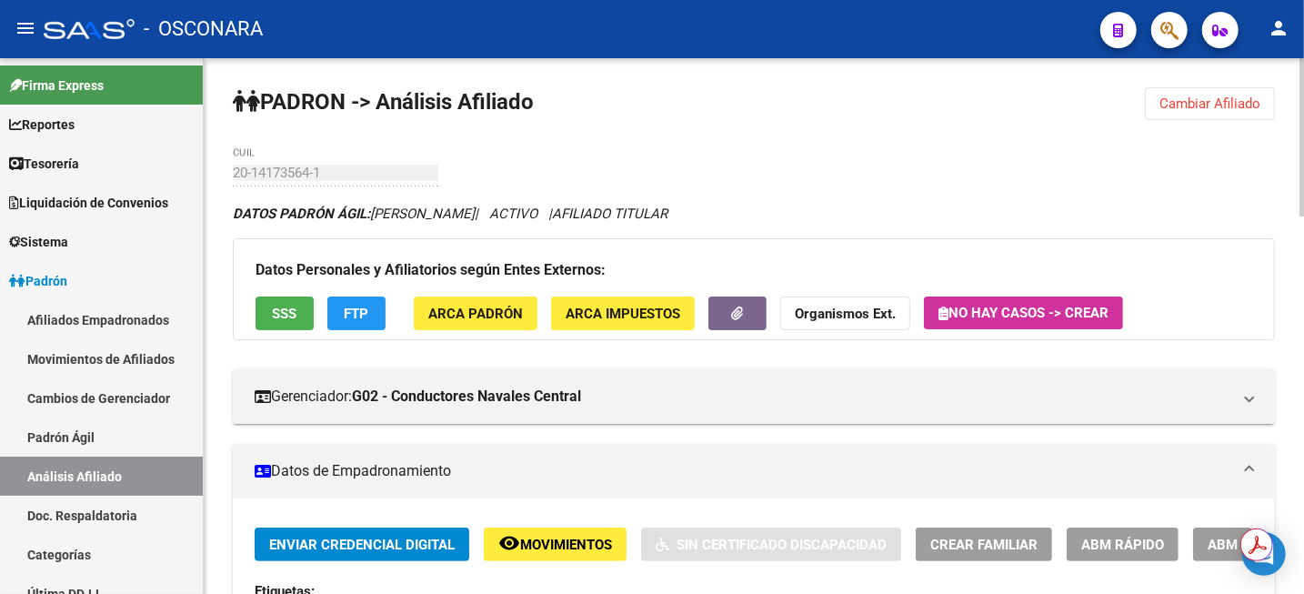
click at [351, 313] on span "FTP" at bounding box center [357, 313] width 25 height 16
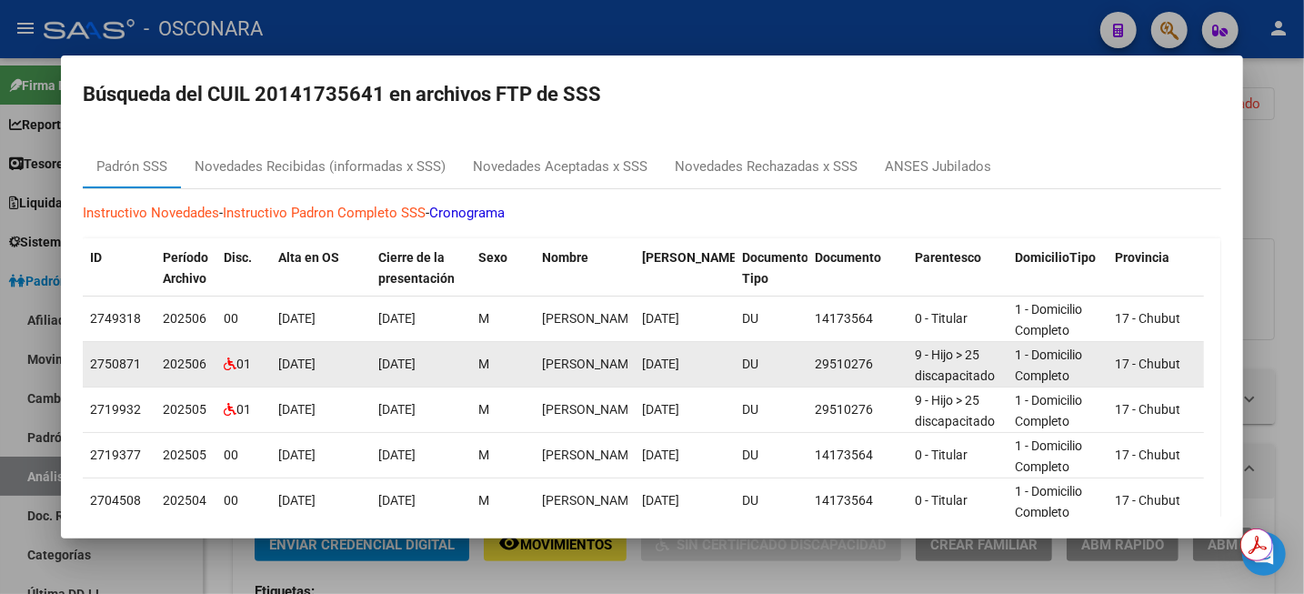
drag, startPoint x: 262, startPoint y: 362, endPoint x: 364, endPoint y: 371, distance: 102.2
click at [364, 371] on div "2750871 202506 01 [DATE] [DATE] [PERSON_NAME] [DATE] DU 29510276 9 - Hijo > 25 …" at bounding box center [1300, 364] width 2434 height 45
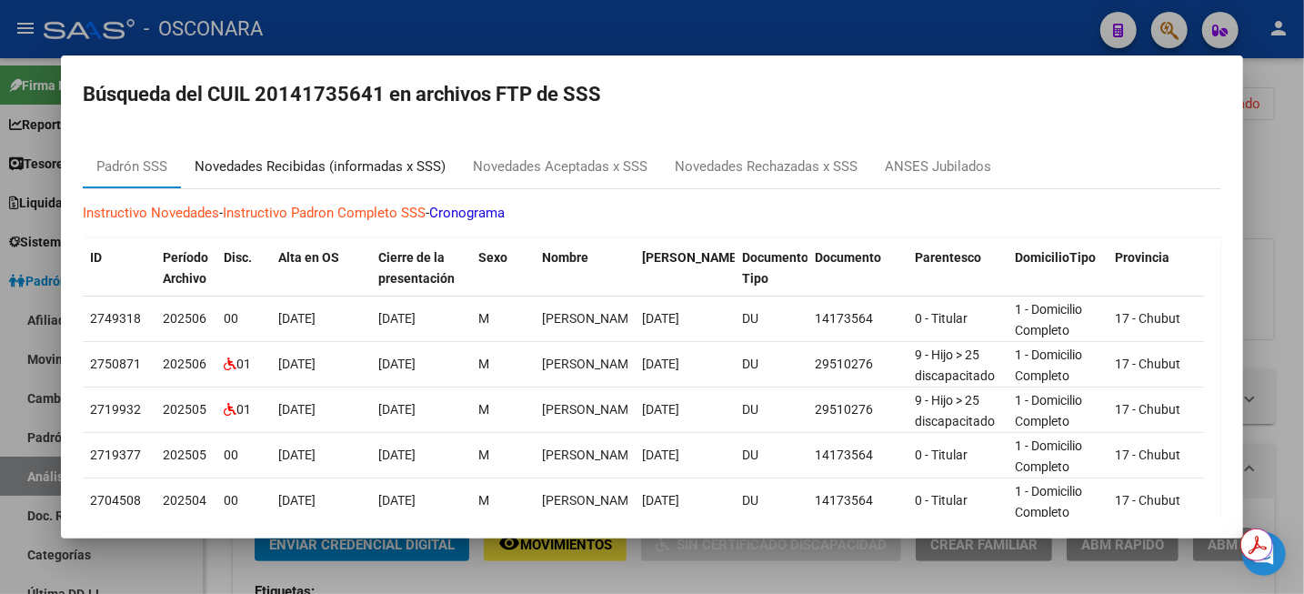
click at [313, 171] on div "Novedades Recibidas (informadas x SSS)" at bounding box center [320, 166] width 251 height 21
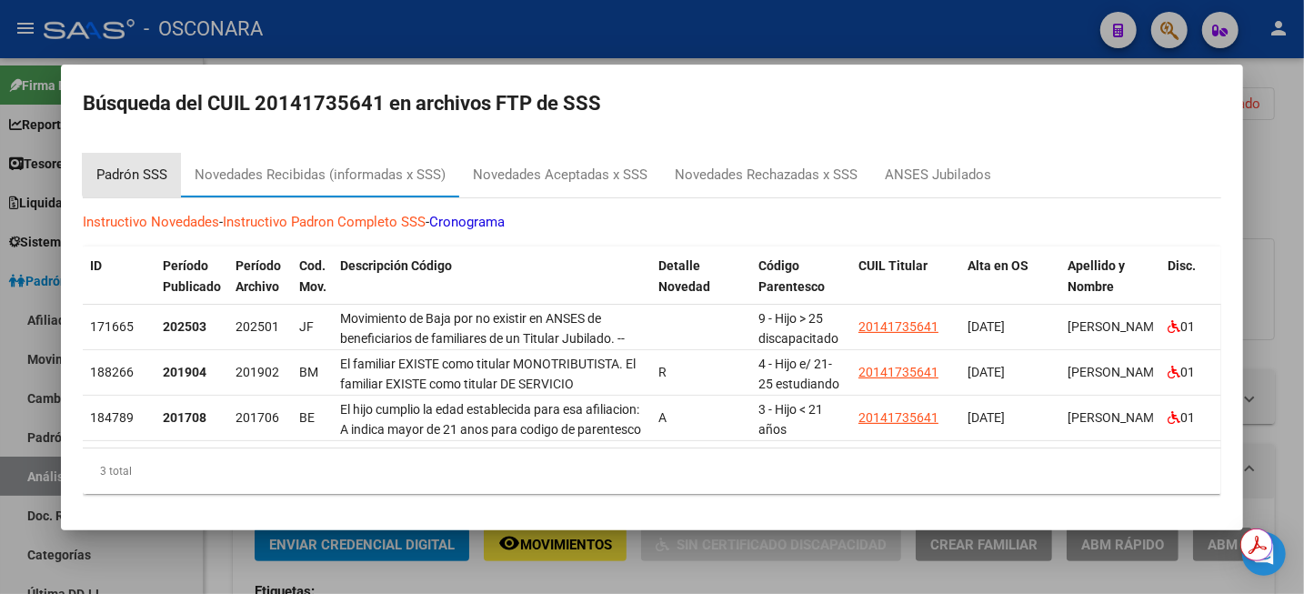
click at [145, 165] on div "Padrón SSS" at bounding box center [131, 175] width 71 height 21
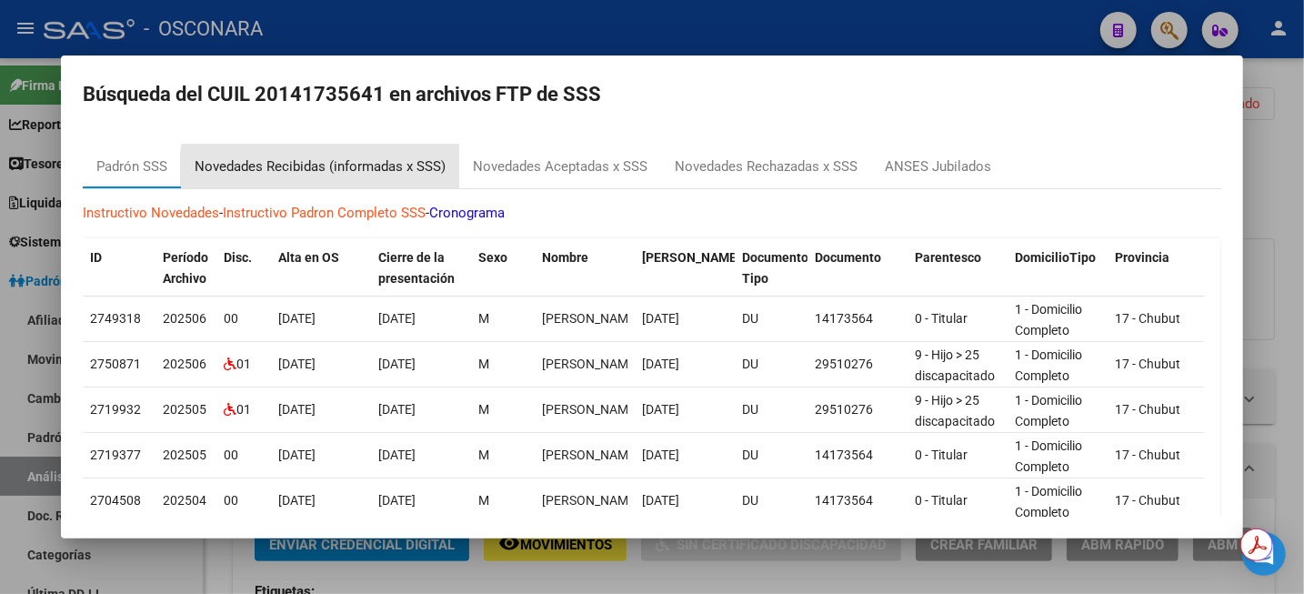
click at [334, 169] on div "Novedades Recibidas (informadas x SSS)" at bounding box center [320, 166] width 251 height 21
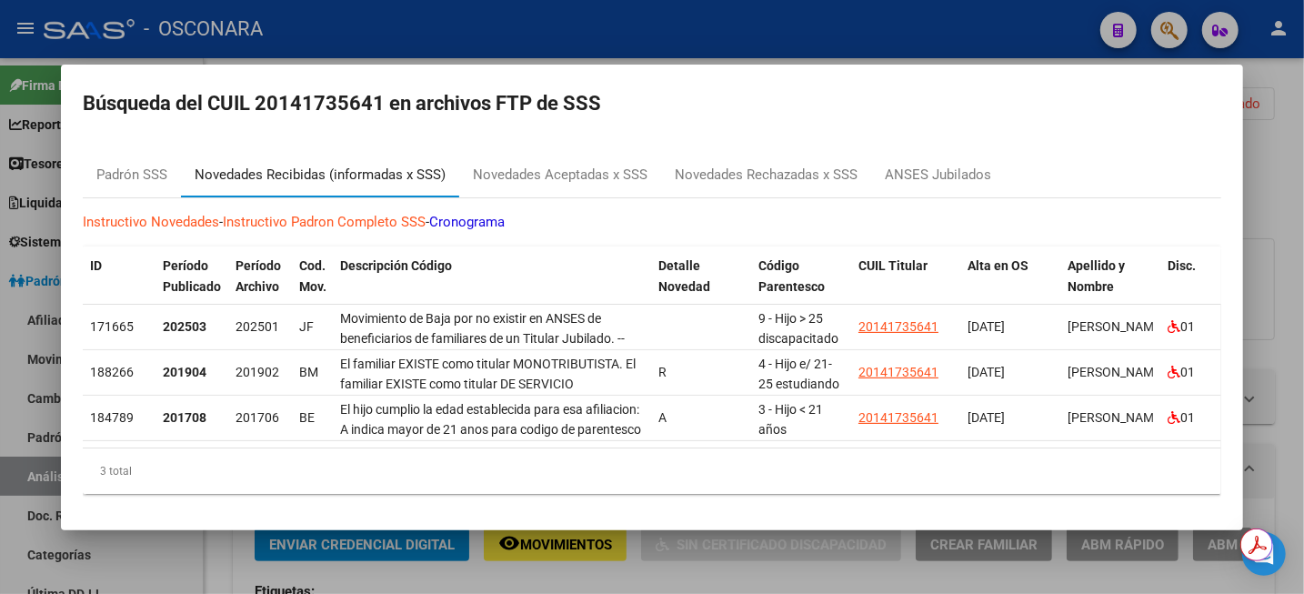
click at [368, 165] on div "Novedades Recibidas (informadas x SSS)" at bounding box center [320, 175] width 251 height 21
click at [517, 168] on div "Novedades Aceptadas x SSS" at bounding box center [560, 175] width 175 height 21
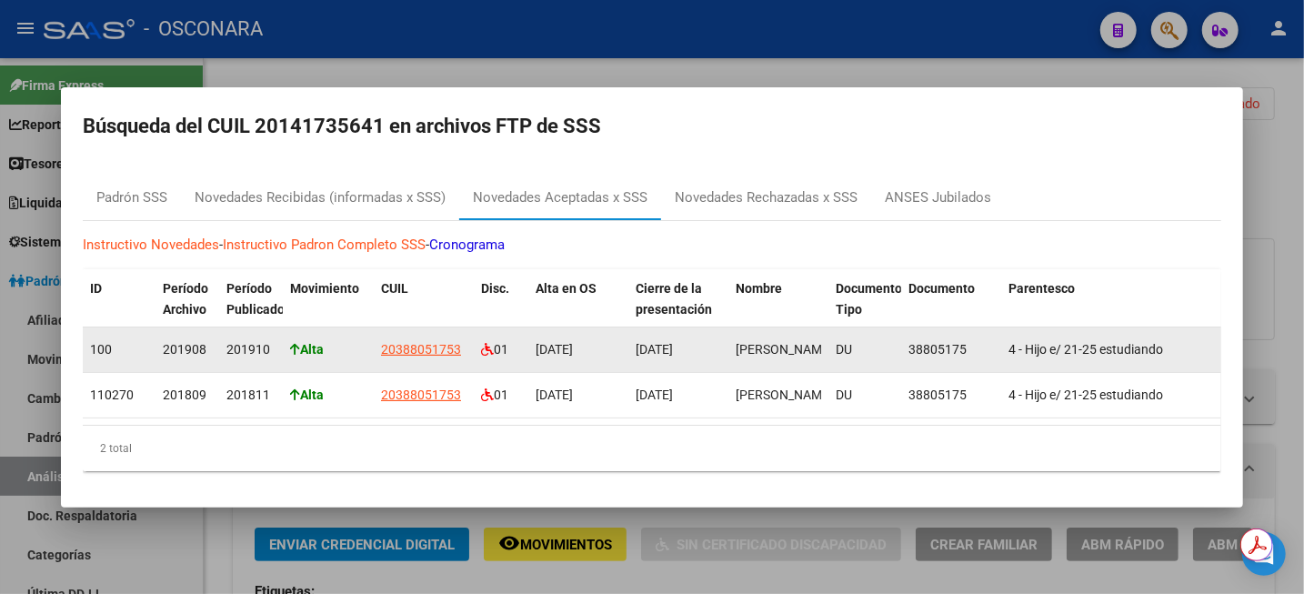
drag, startPoint x: 230, startPoint y: 342, endPoint x: 271, endPoint y: 342, distance: 40.9
click at [271, 342] on div "201910" at bounding box center [250, 349] width 49 height 21
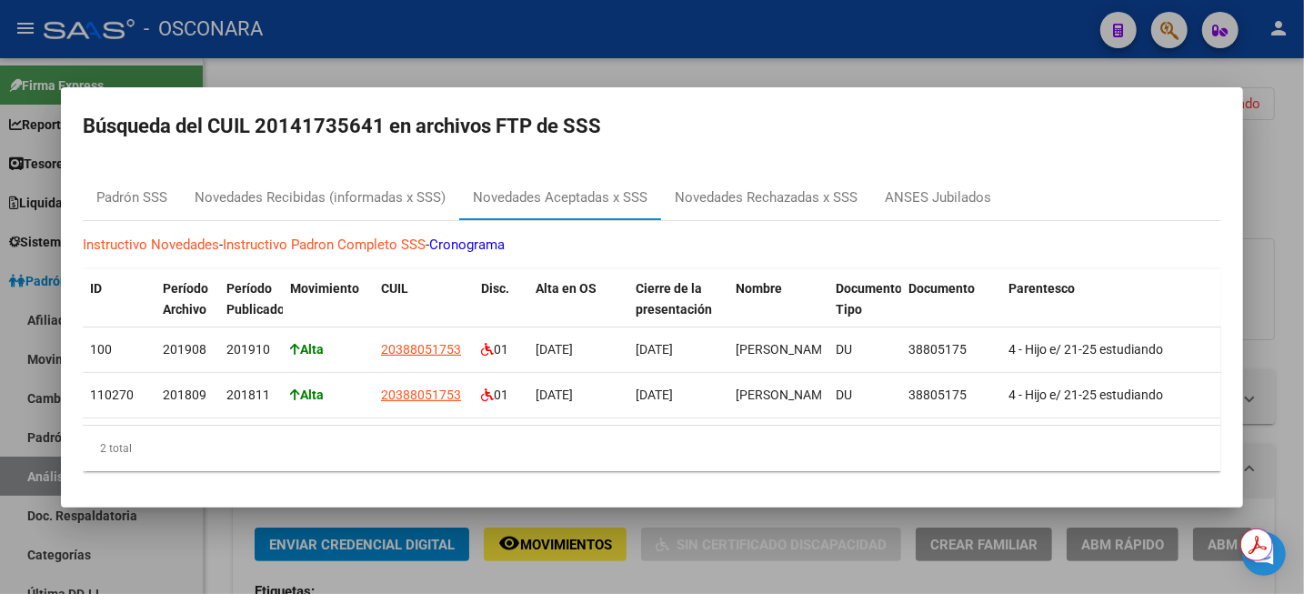
click at [1257, 149] on div at bounding box center [652, 297] width 1304 height 594
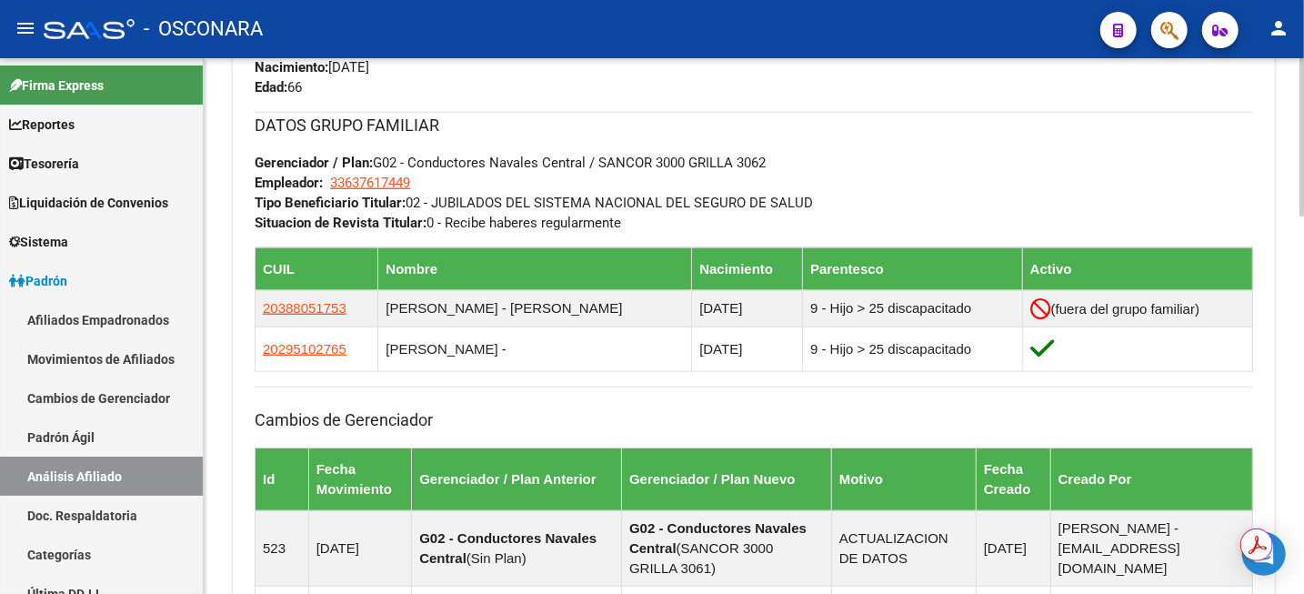
scroll to position [909, 0]
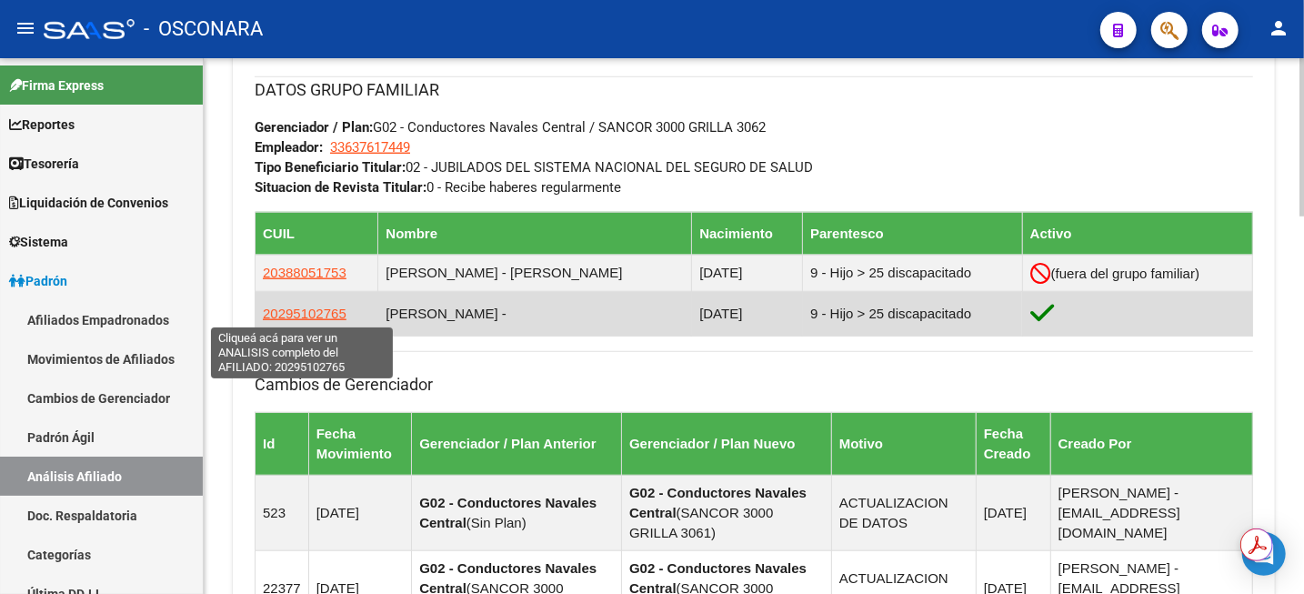
click at [303, 314] on span "20295102765" at bounding box center [305, 312] width 84 height 15
type textarea "20295102765"
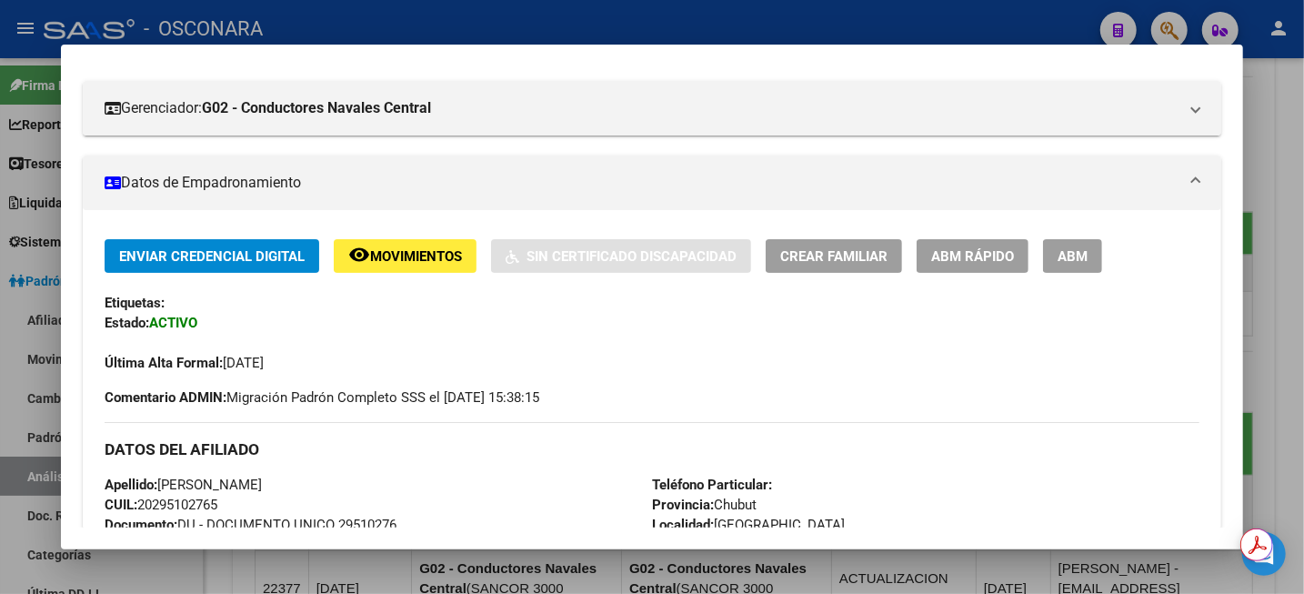
scroll to position [0, 0]
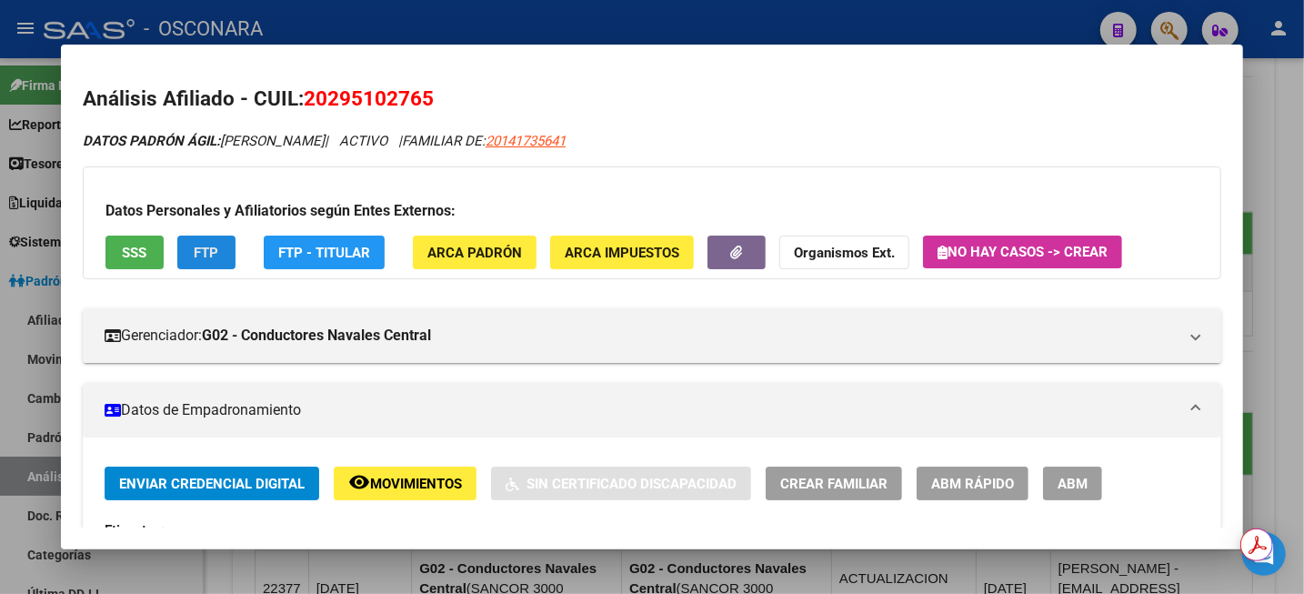
click at [218, 254] on span "FTP" at bounding box center [207, 253] width 25 height 16
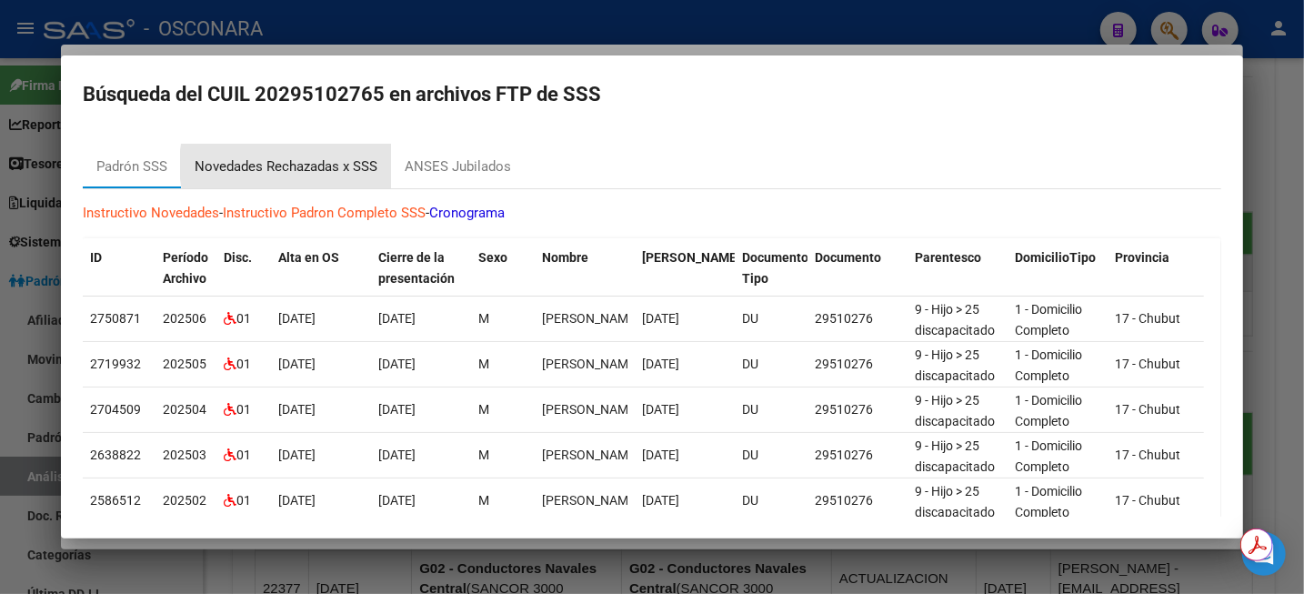
click at [313, 165] on div "Novedades Rechazadas x SSS" at bounding box center [286, 166] width 183 height 21
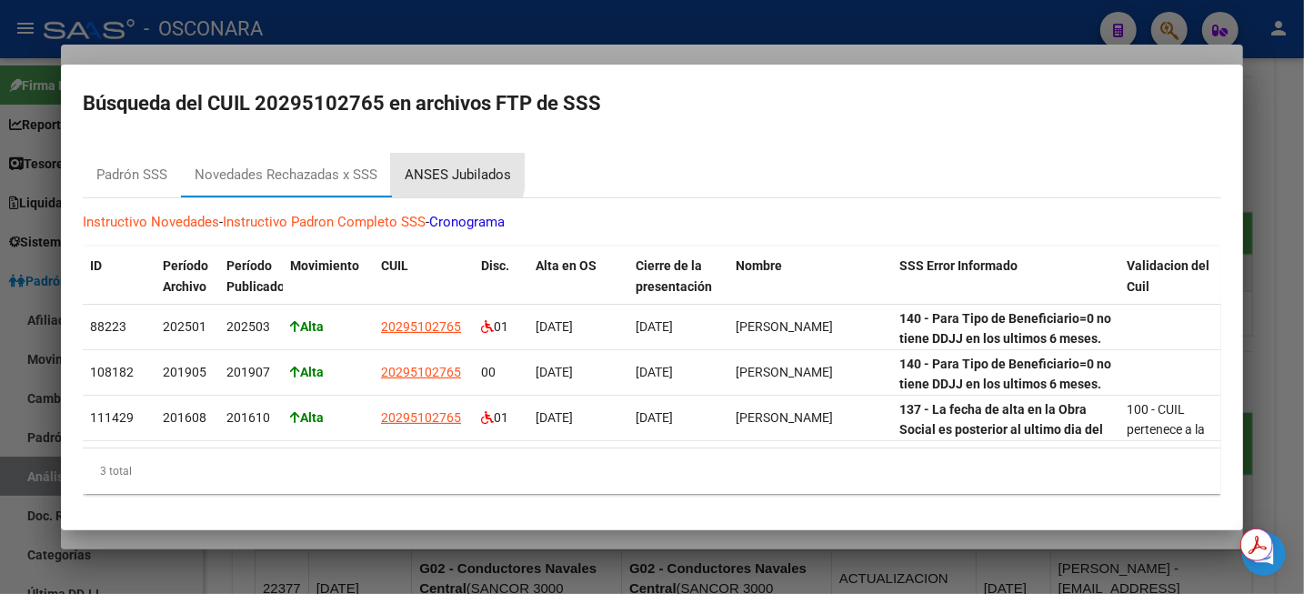
drag, startPoint x: 431, startPoint y: 164, endPoint x: 969, endPoint y: 94, distance: 542.7
click at [432, 165] on div "ANSES Jubilados" at bounding box center [458, 175] width 106 height 21
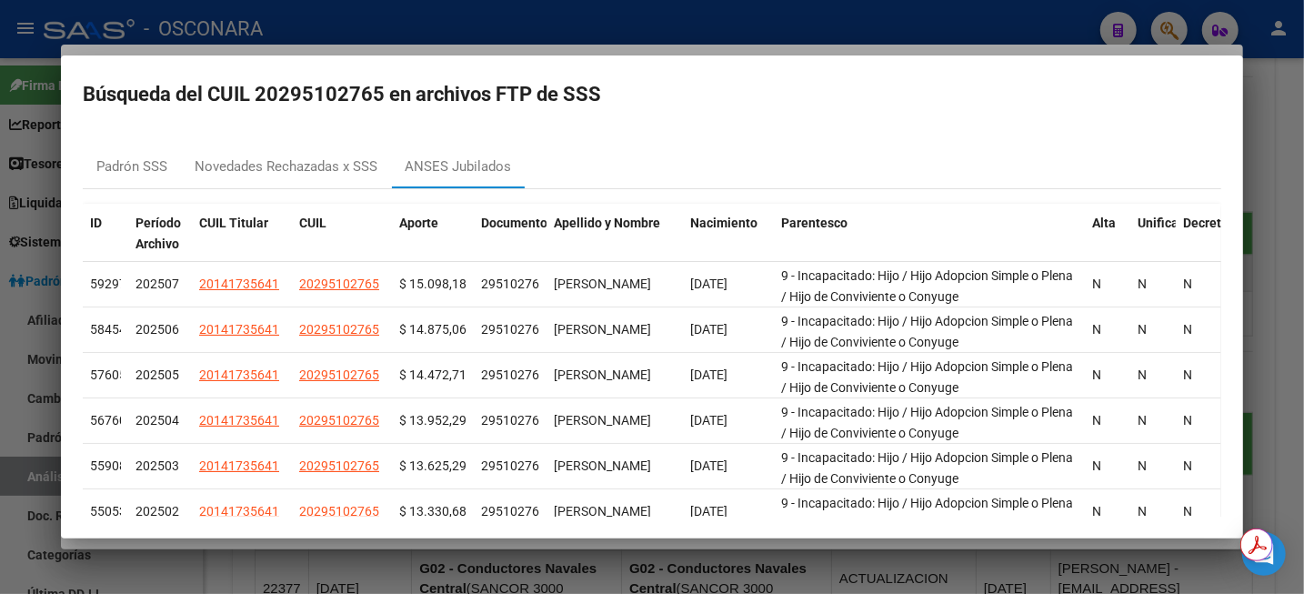
click at [1288, 107] on div at bounding box center [652, 297] width 1304 height 594
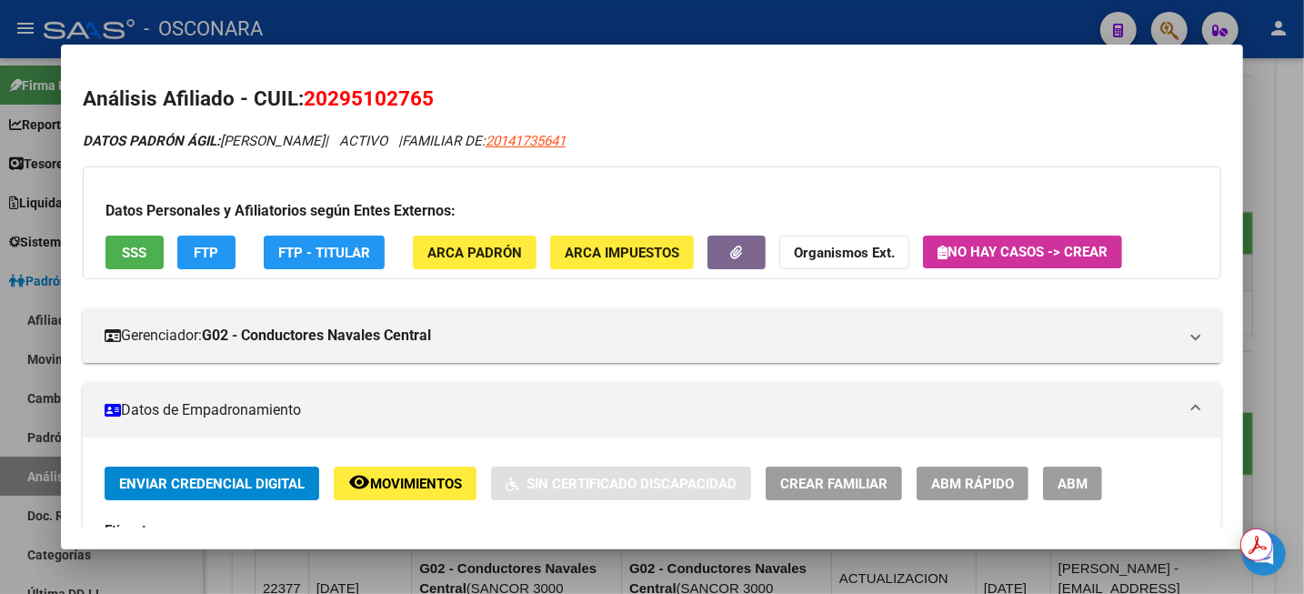
click at [1298, 112] on div at bounding box center [652, 297] width 1304 height 594
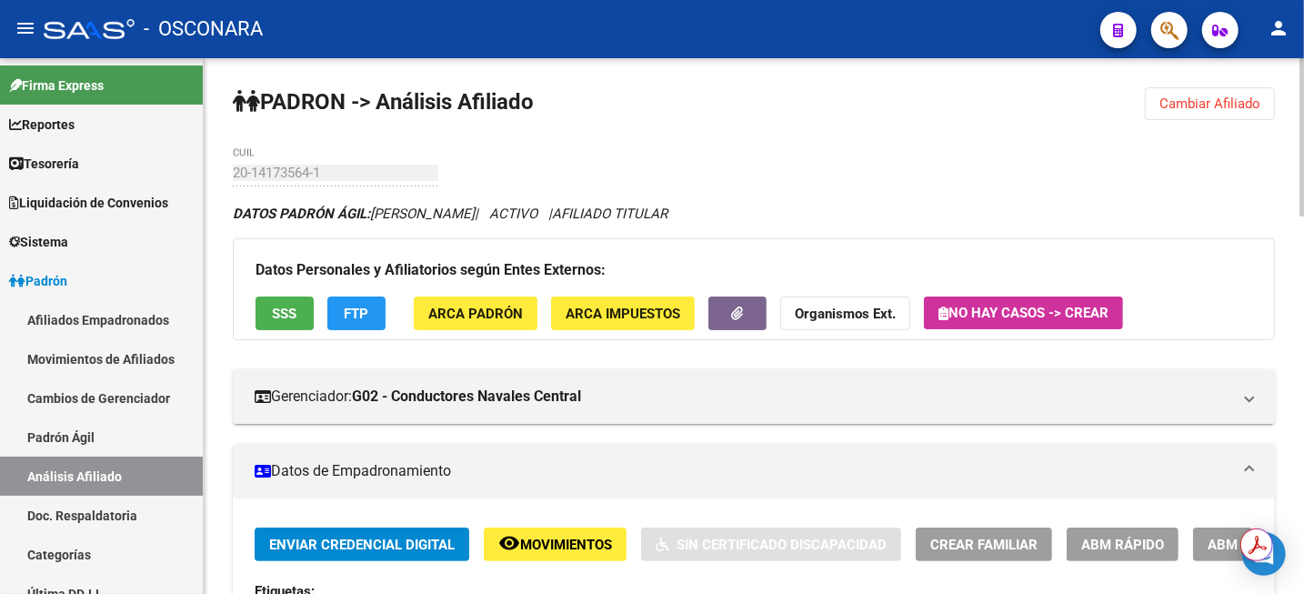
click at [1218, 95] on span "Cambiar Afiliado" at bounding box center [1209, 103] width 101 height 16
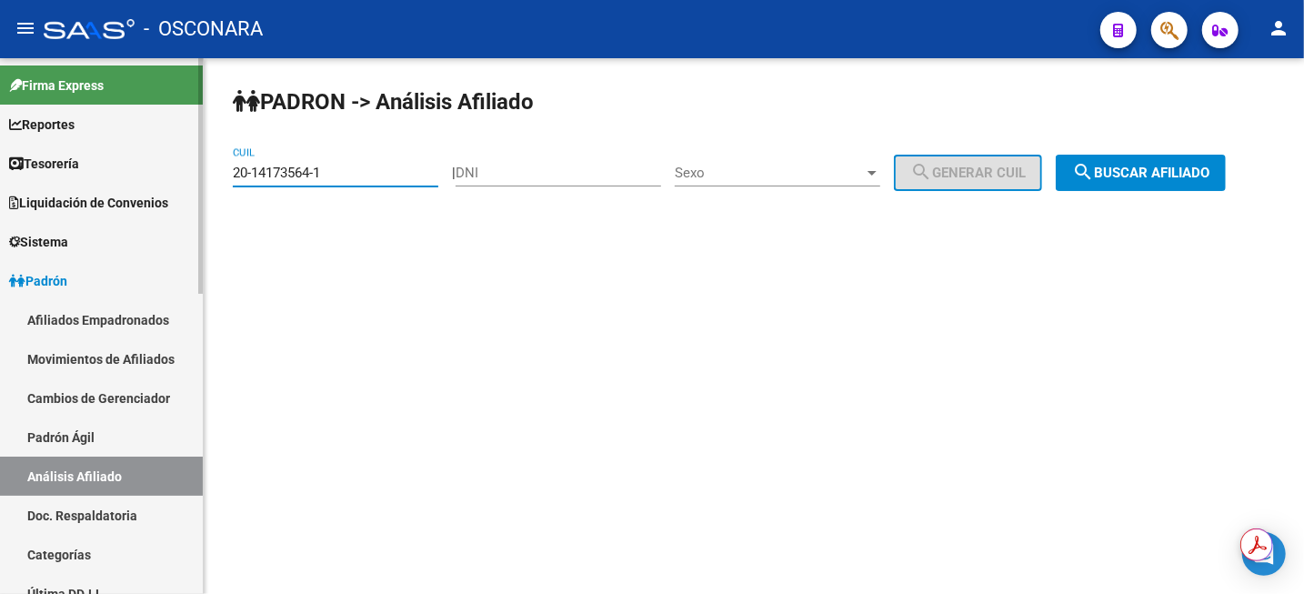
drag, startPoint x: 369, startPoint y: 166, endPoint x: 162, endPoint y: 162, distance: 207.3
click at [186, 163] on mat-sidenav-container "Firma Express Reportes Tablero de Control Ingresos Percibidos Análisis de todos…" at bounding box center [652, 325] width 1304 height 535
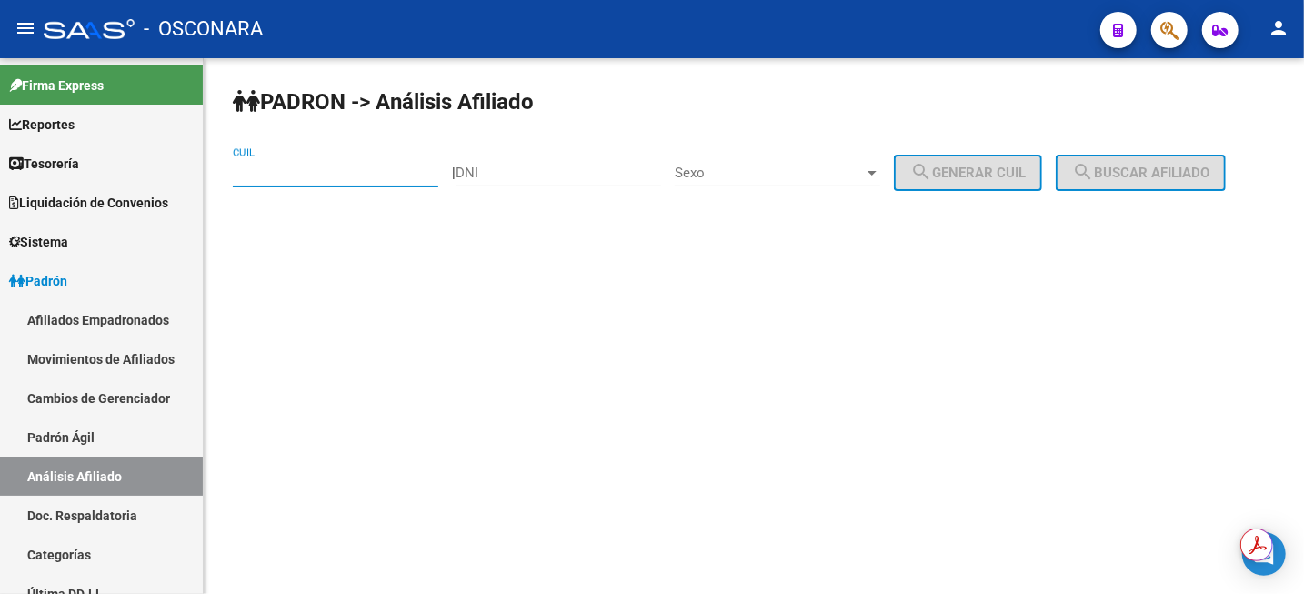
paste input "20-29510276-5"
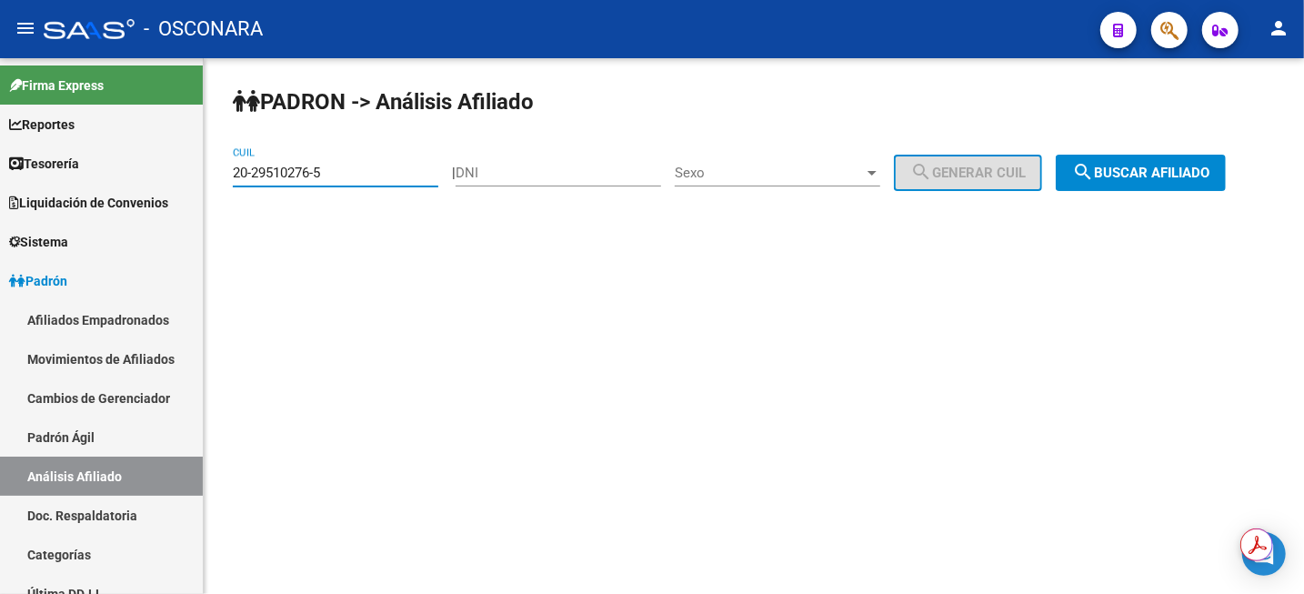
type input "20-29510276-5"
click at [1164, 185] on button "search Buscar afiliado" at bounding box center [1140, 173] width 170 height 36
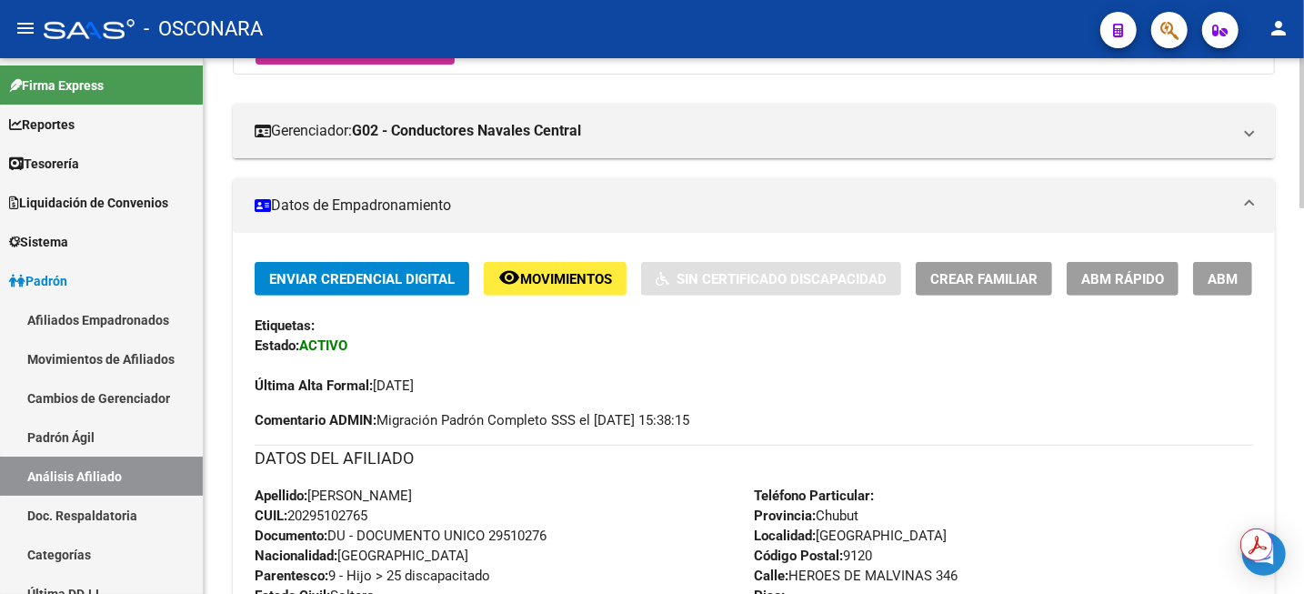
scroll to position [341, 0]
